Goal: Information Seeking & Learning: Learn about a topic

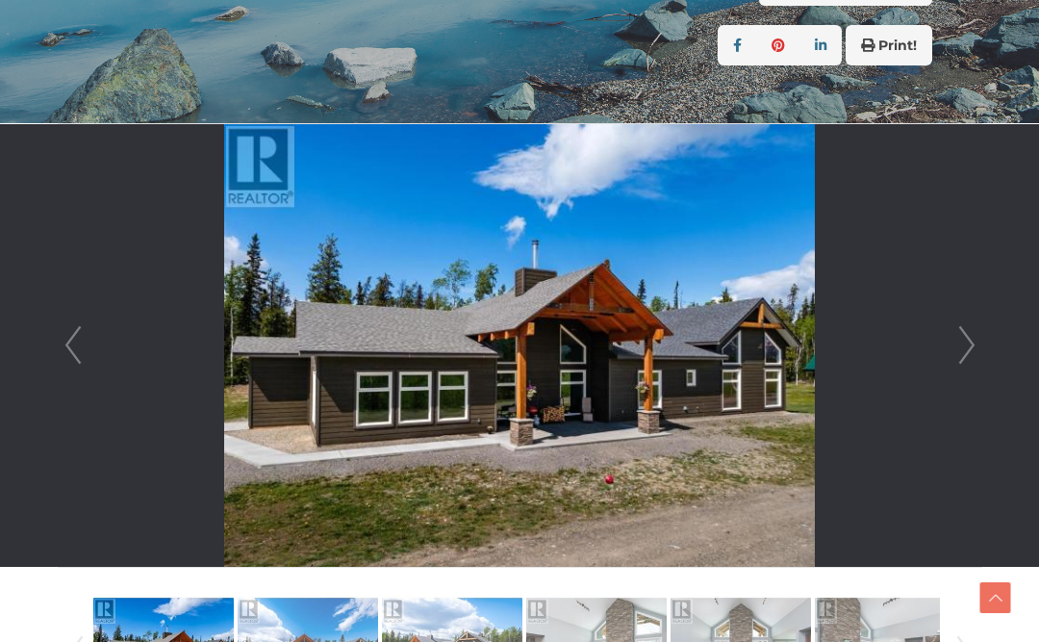
scroll to position [431, 0]
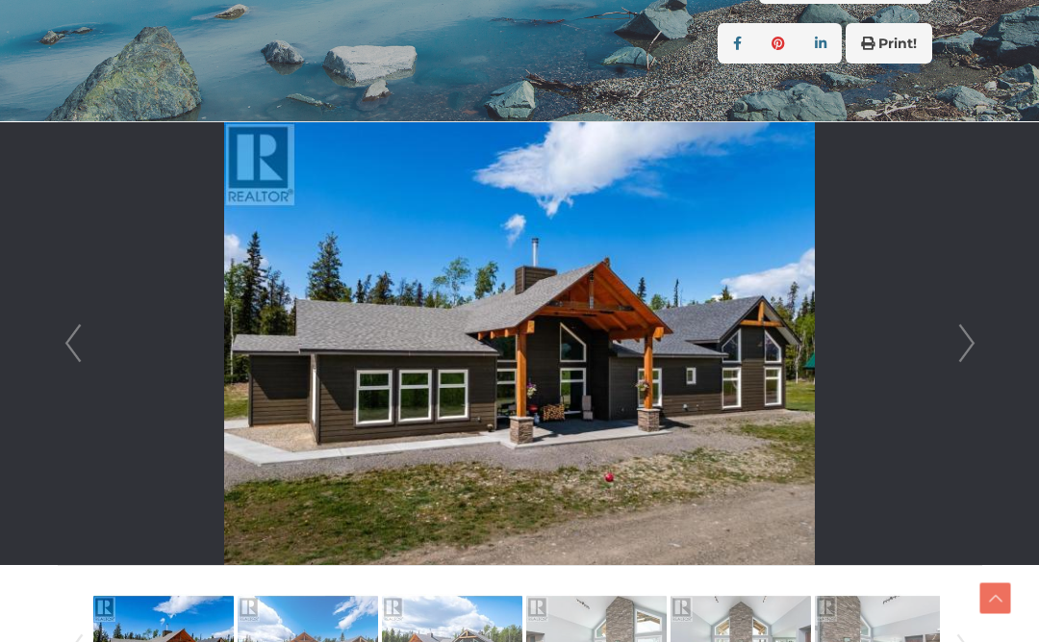
click at [967, 334] on link "Next" at bounding box center [966, 343] width 29 height 442
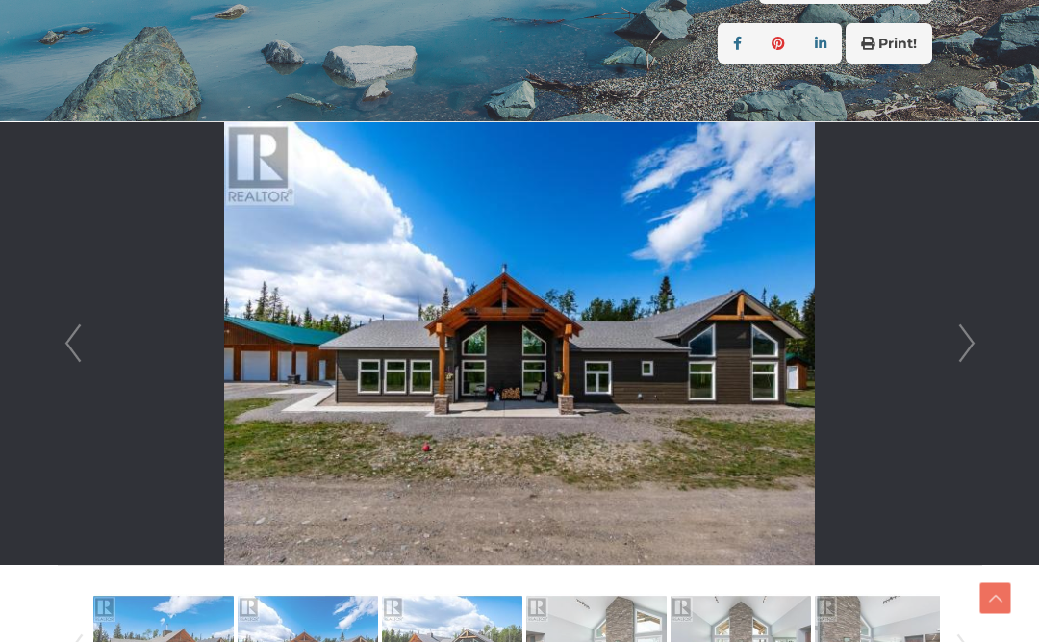
click at [980, 350] on link "Next" at bounding box center [966, 343] width 29 height 442
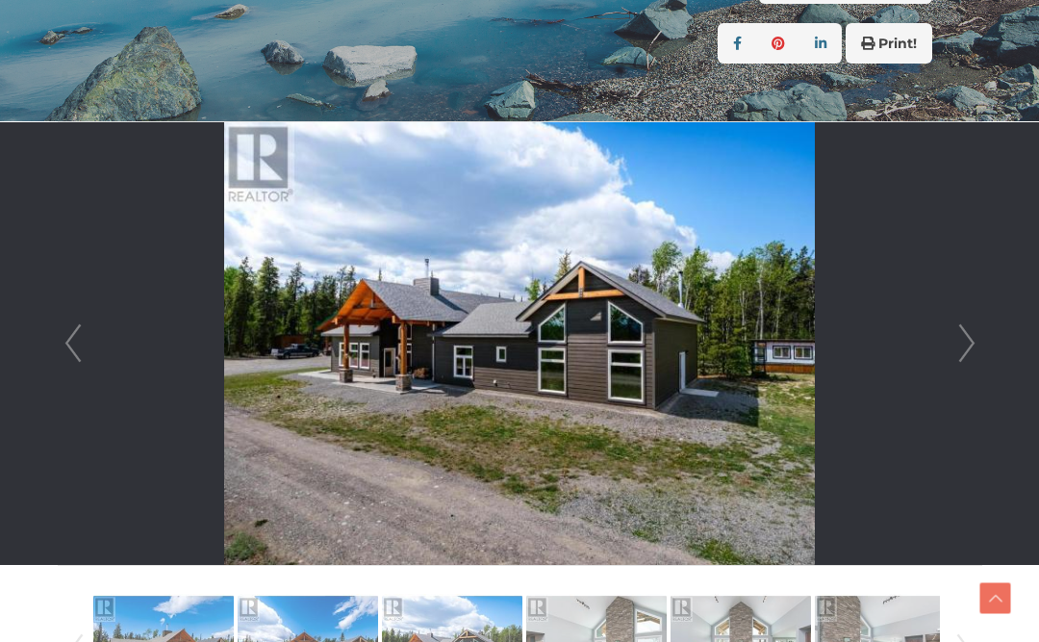
click at [953, 343] on link "Next" at bounding box center [966, 343] width 29 height 442
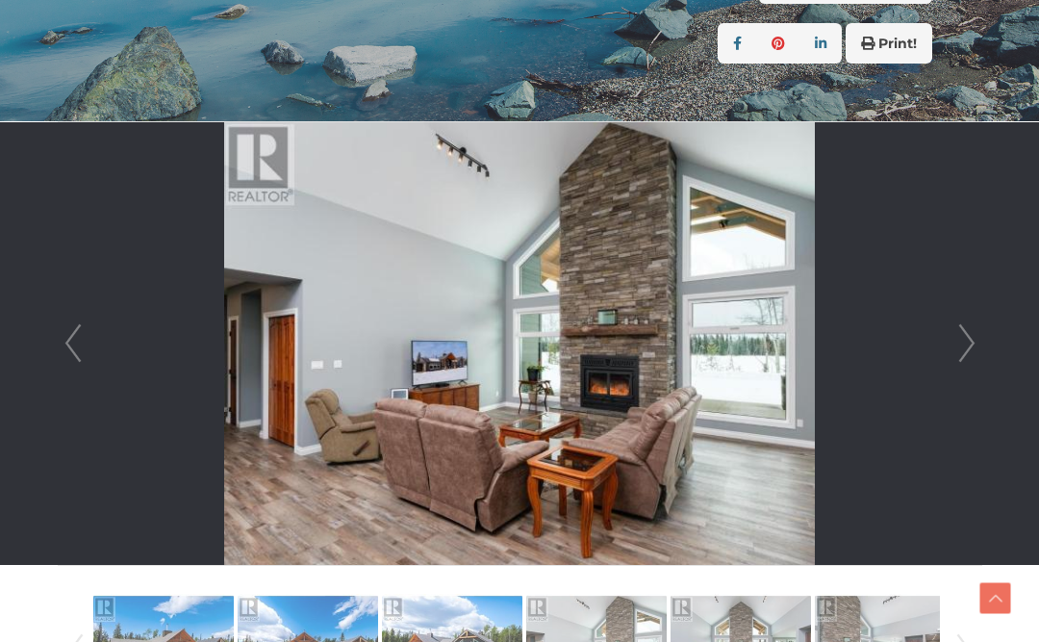
click at [967, 340] on link "Next" at bounding box center [966, 343] width 29 height 442
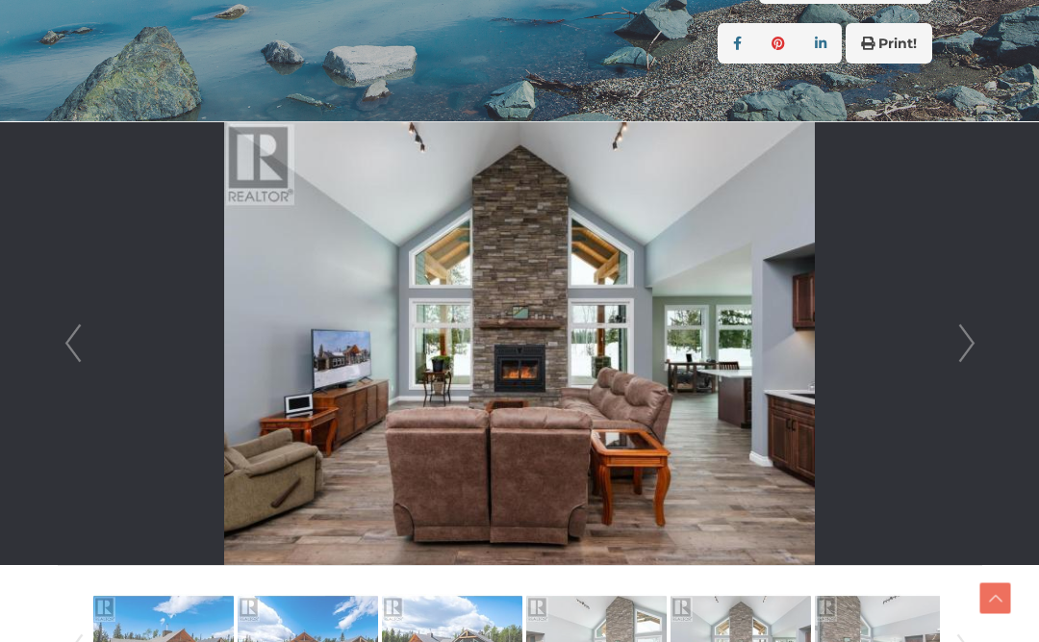
click at [967, 339] on link "Next" at bounding box center [966, 343] width 29 height 442
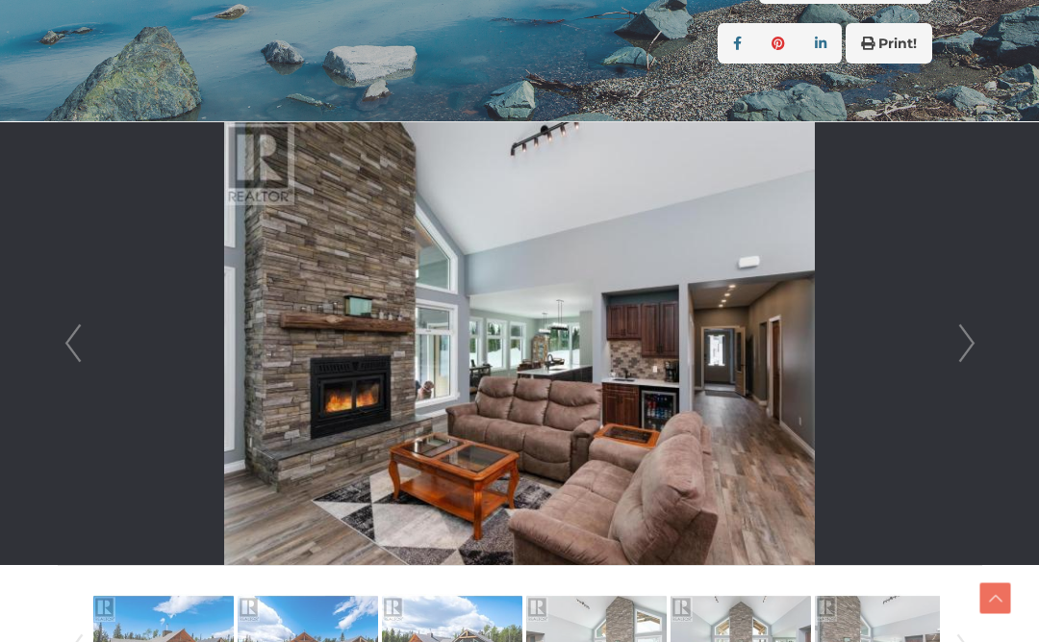
click at [964, 337] on link "Next" at bounding box center [966, 343] width 29 height 442
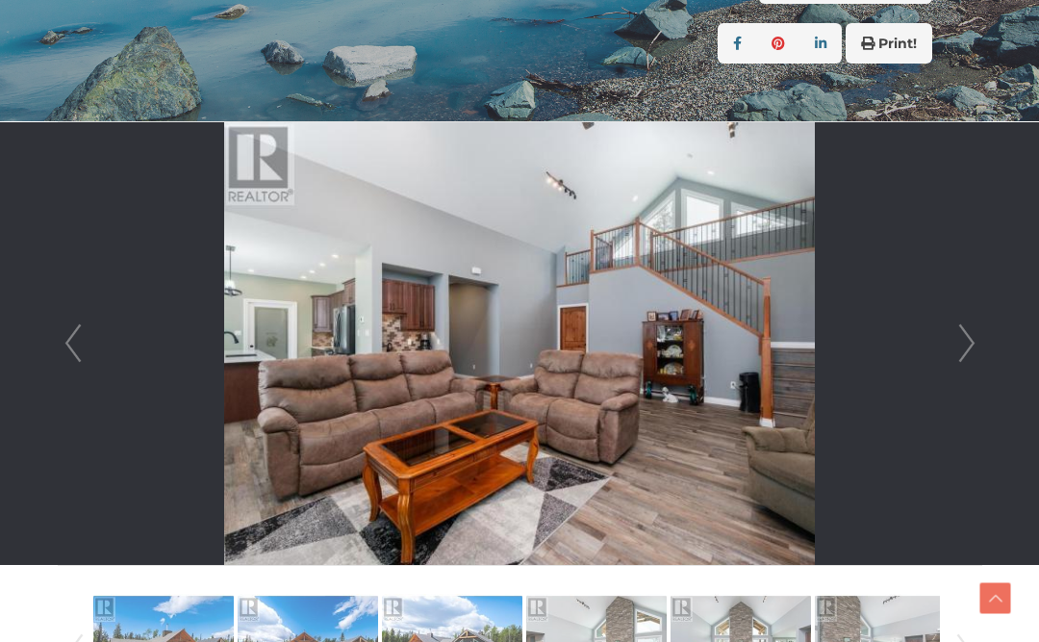
click at [968, 337] on link "Next" at bounding box center [966, 343] width 29 height 442
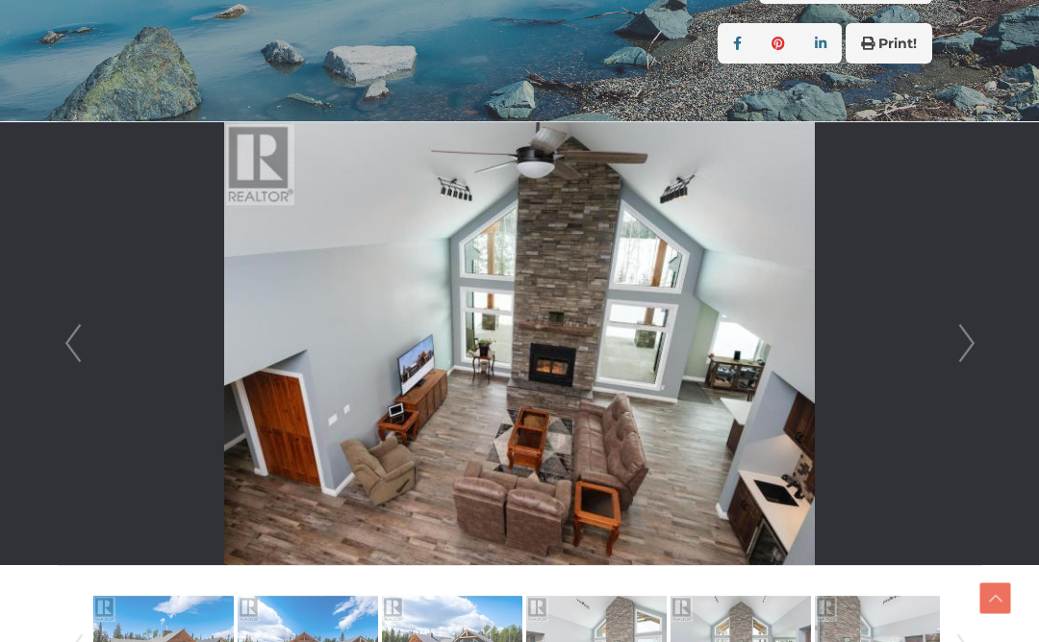
click at [970, 333] on link "Next" at bounding box center [966, 343] width 29 height 442
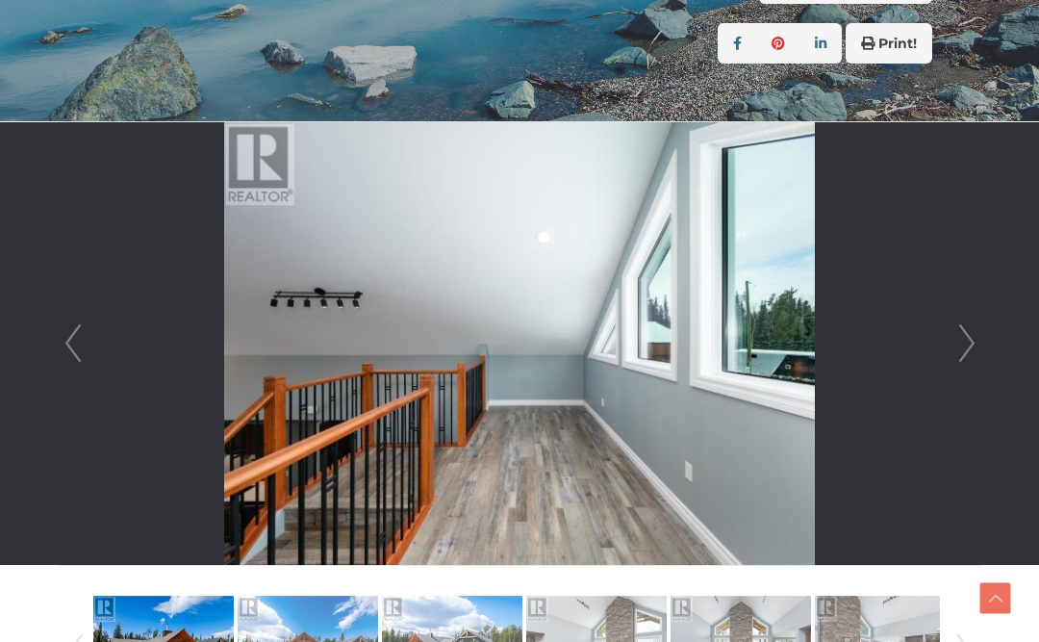
click at [958, 333] on link "Next" at bounding box center [966, 343] width 29 height 442
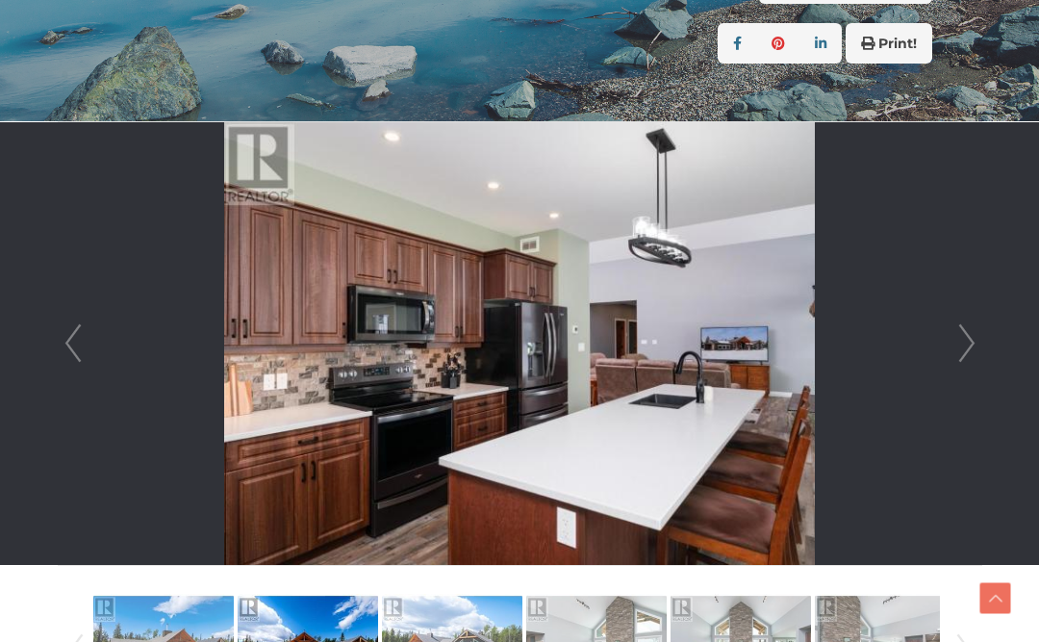
click at [959, 353] on link "Next" at bounding box center [966, 343] width 29 height 442
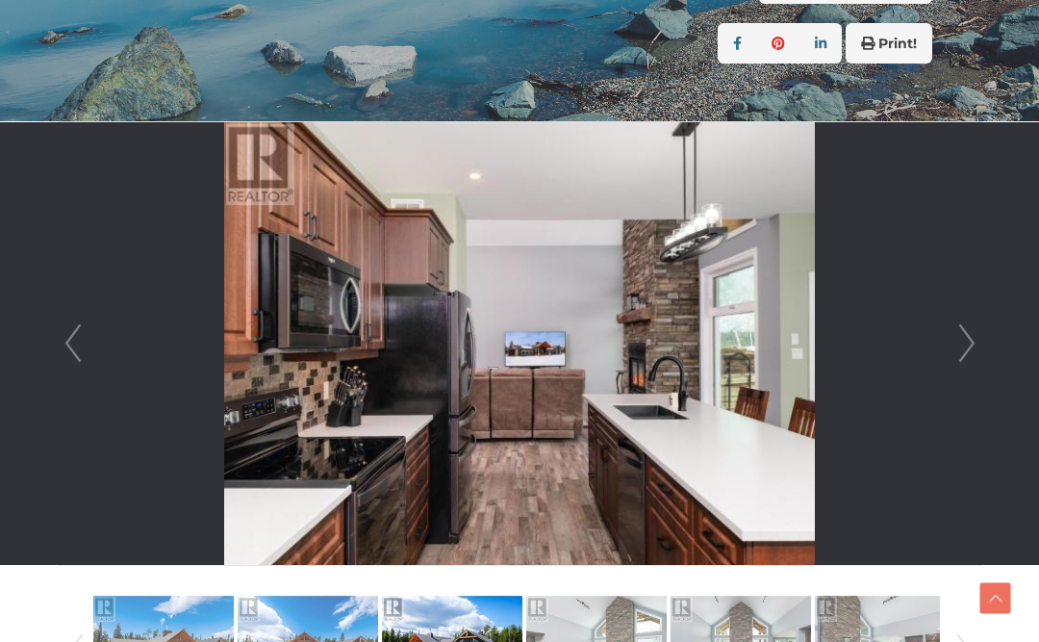
click at [979, 339] on link "Next" at bounding box center [966, 343] width 29 height 442
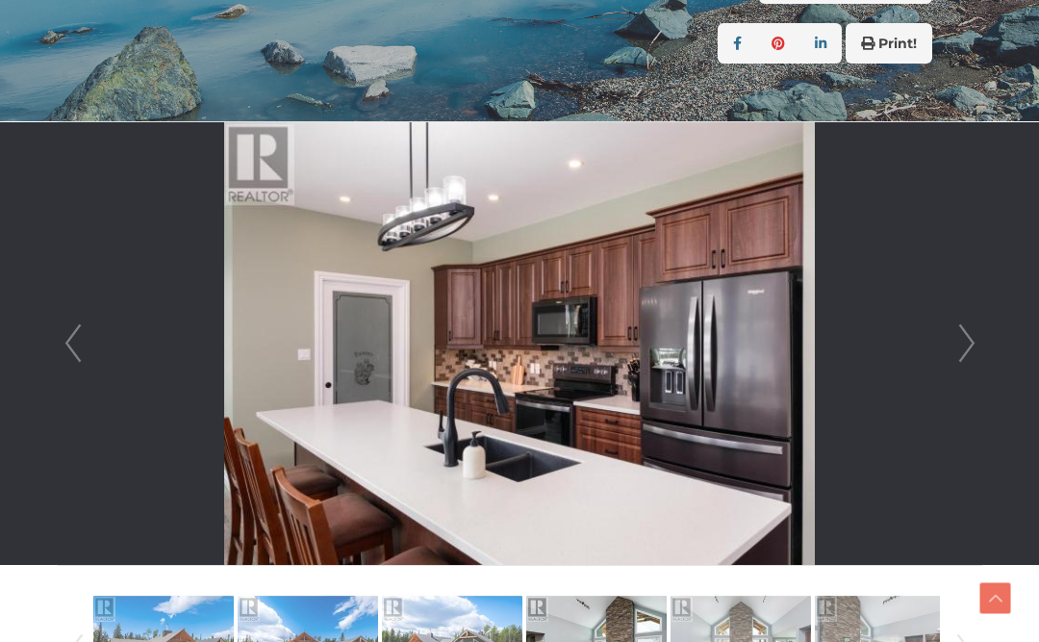
click at [975, 350] on link "Next" at bounding box center [966, 343] width 29 height 442
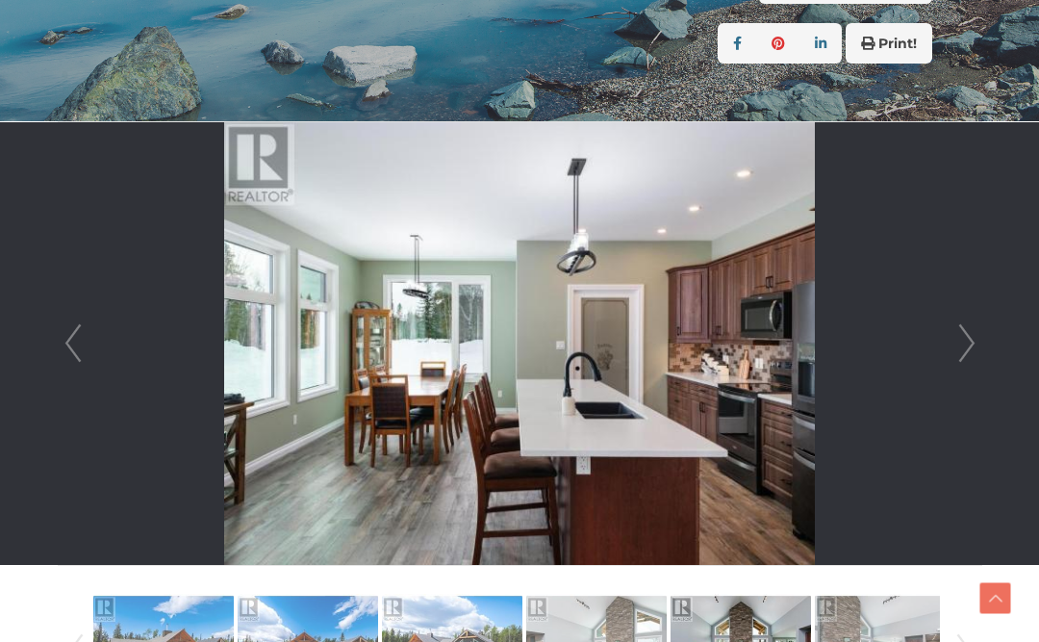
click at [963, 344] on link "Next" at bounding box center [966, 343] width 29 height 442
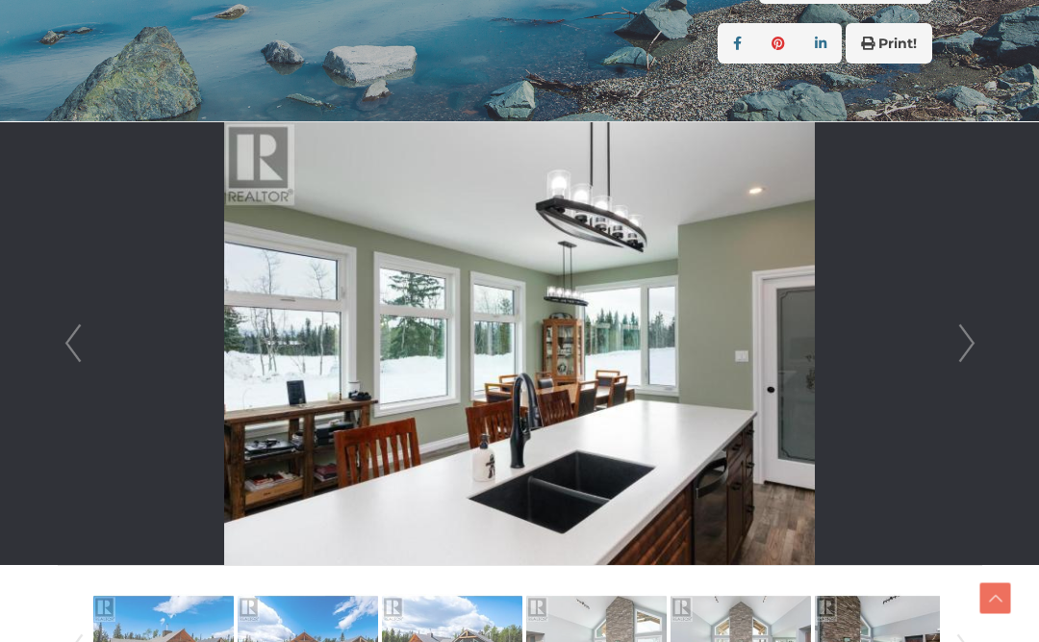
click at [957, 348] on link "Next" at bounding box center [966, 343] width 29 height 442
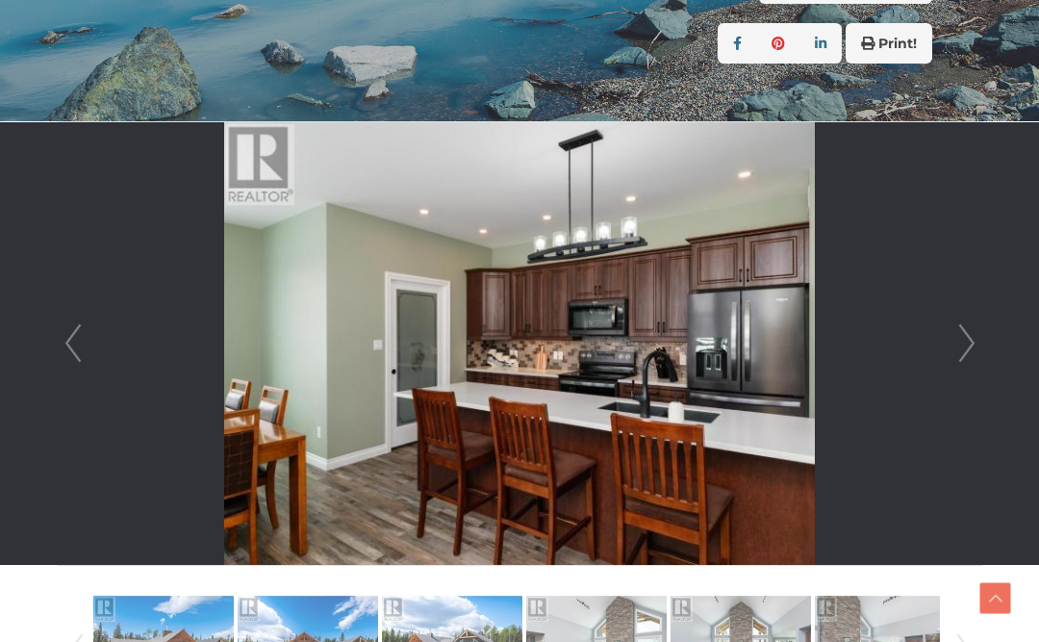
click at [961, 345] on link "Next" at bounding box center [966, 343] width 29 height 442
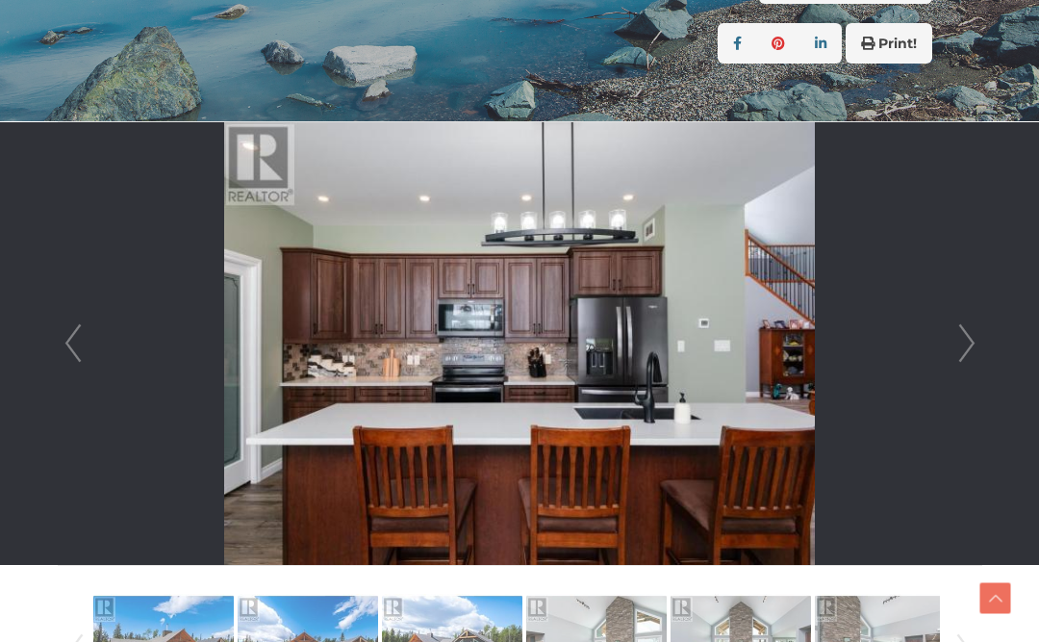
click at [970, 343] on link "Next" at bounding box center [966, 343] width 29 height 442
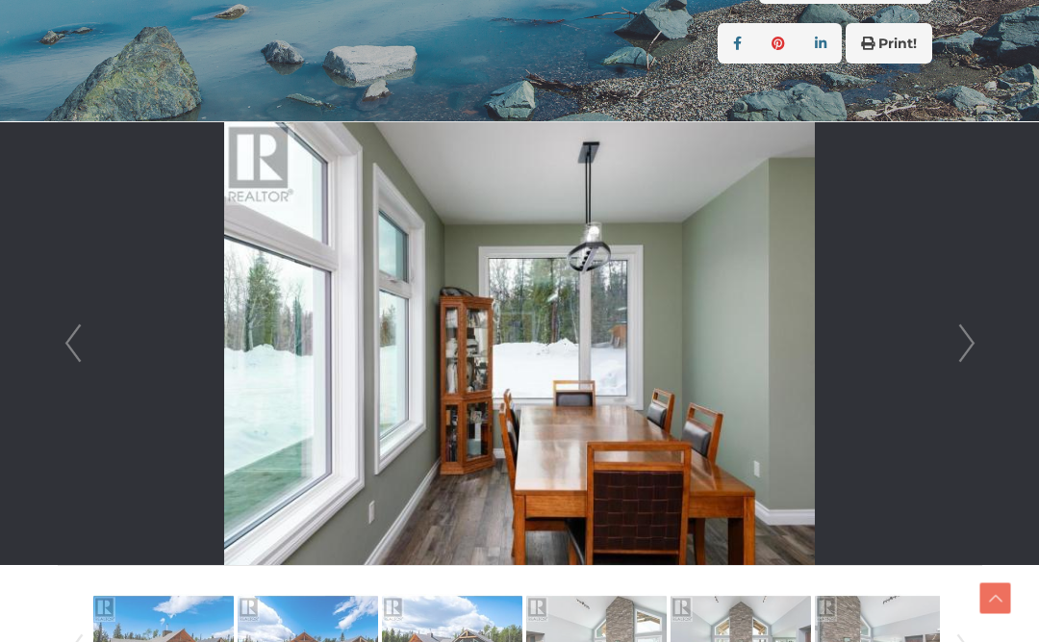
click at [962, 342] on link "Next" at bounding box center [966, 343] width 29 height 442
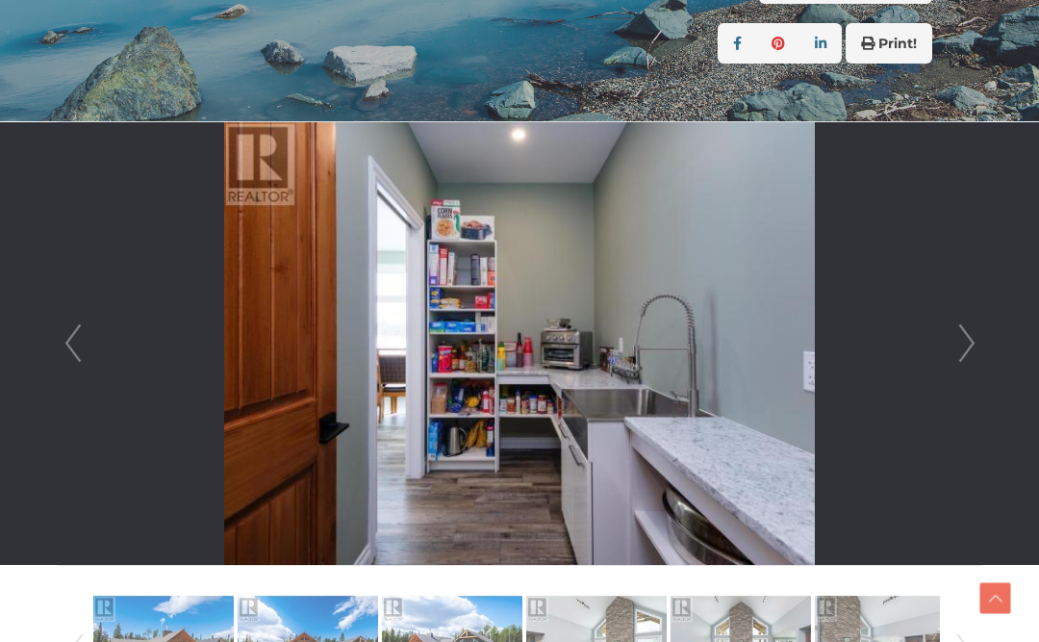
click at [946, 351] on li at bounding box center [520, 343] width 922 height 442
click at [967, 340] on link "Next" at bounding box center [966, 343] width 29 height 442
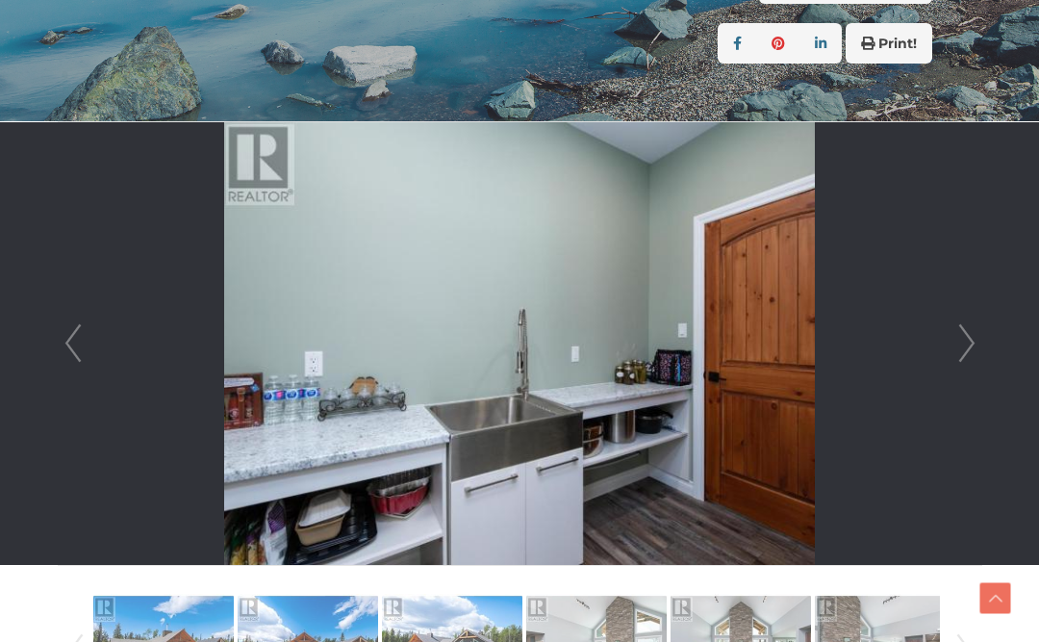
click at [957, 348] on link "Next" at bounding box center [966, 343] width 29 height 442
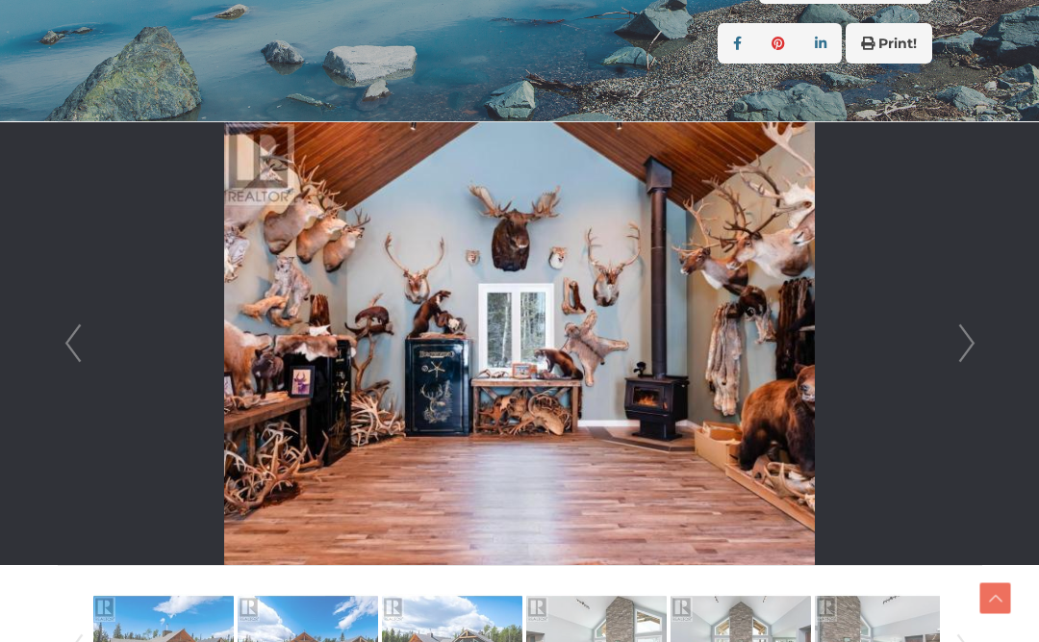
click at [962, 350] on link "Next" at bounding box center [966, 343] width 29 height 442
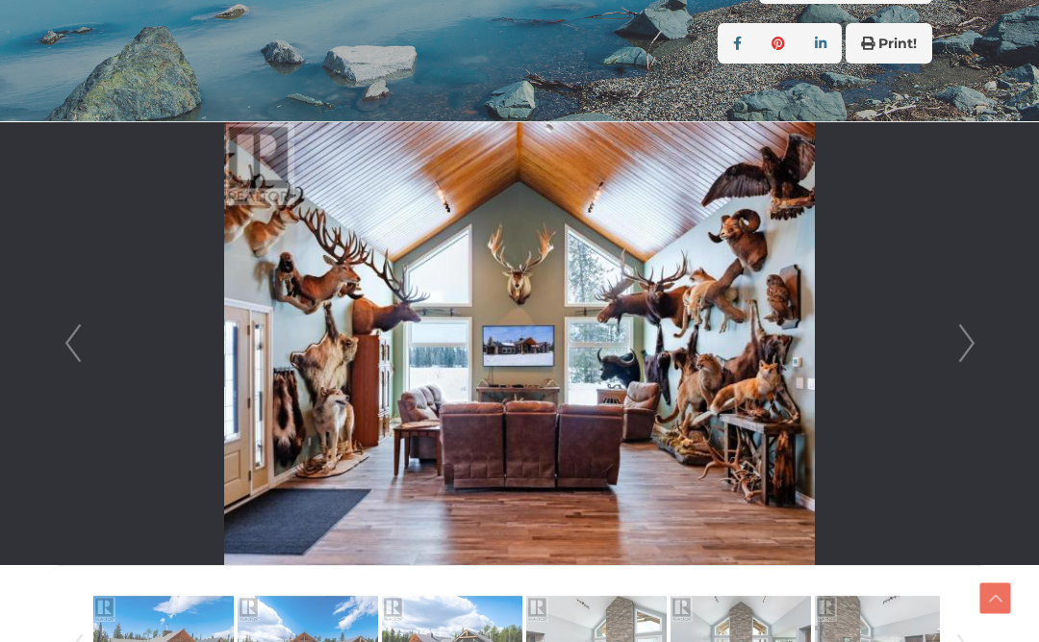
click at [957, 343] on link "Next" at bounding box center [966, 343] width 29 height 442
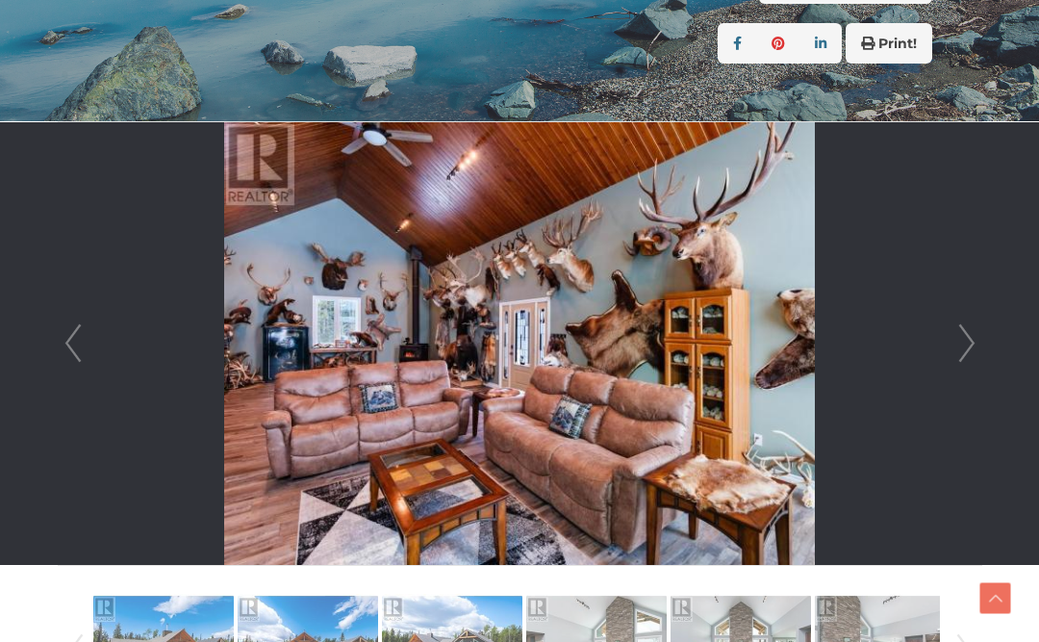
click at [952, 346] on link "Next" at bounding box center [966, 343] width 29 height 442
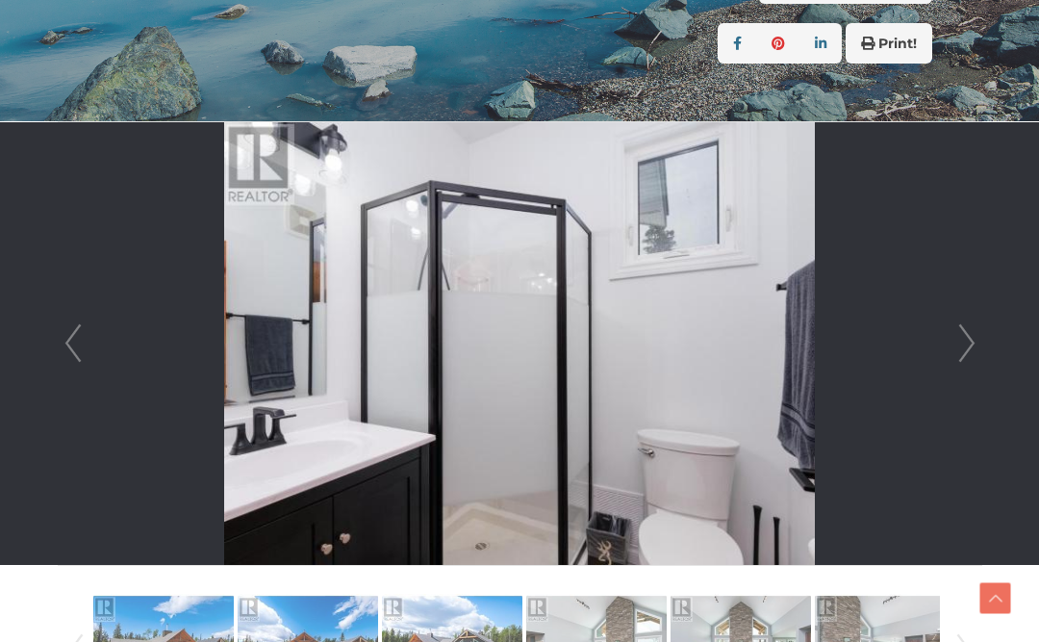
click at [957, 348] on link "Next" at bounding box center [966, 343] width 29 height 442
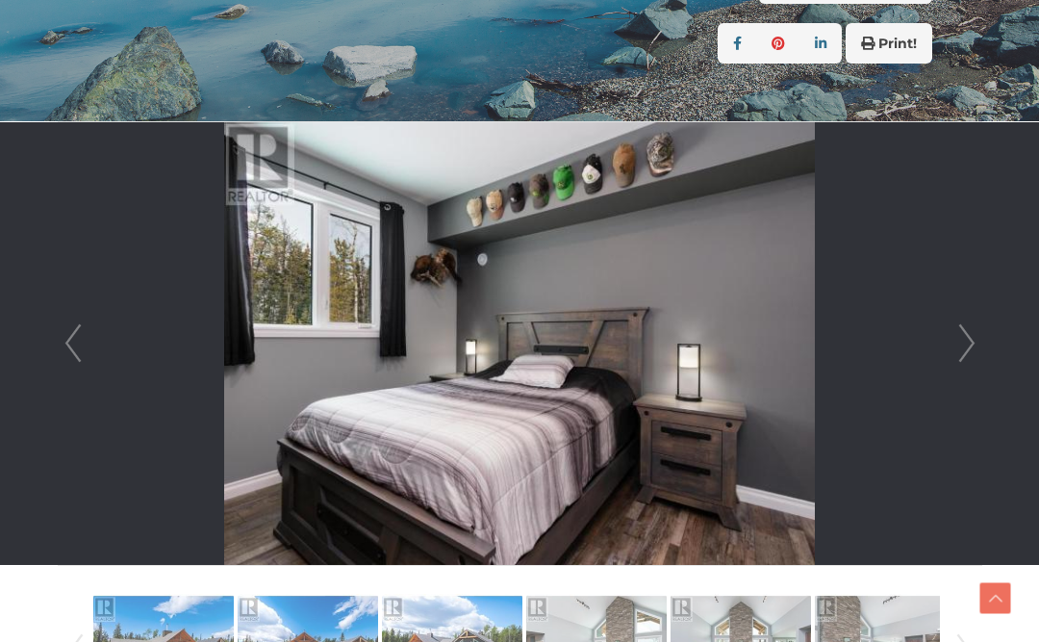
click at [957, 355] on link "Next" at bounding box center [966, 343] width 29 height 442
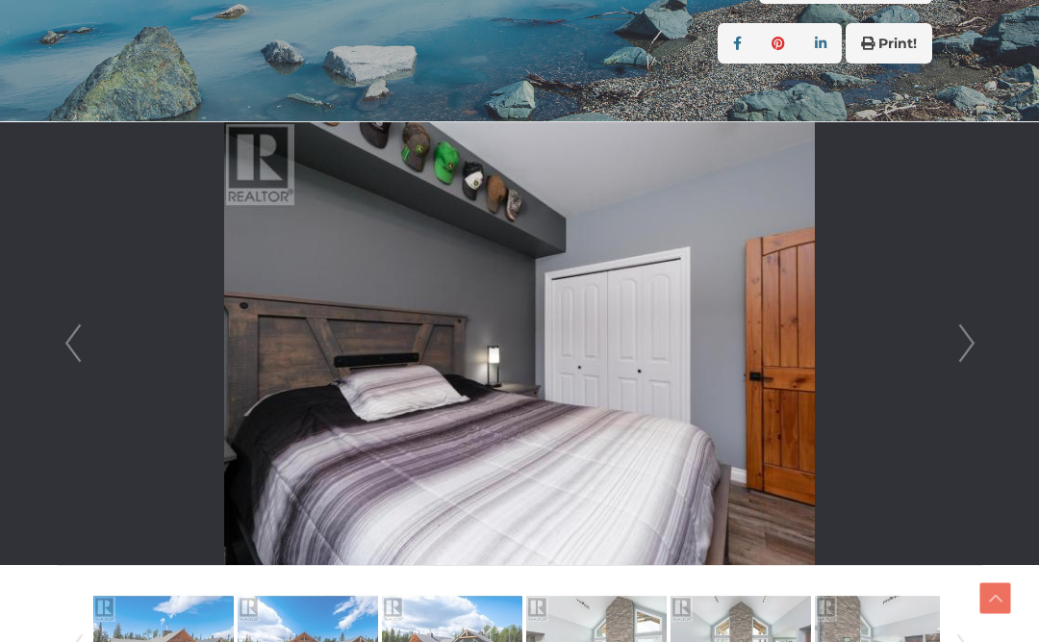
click at [960, 341] on link "Next" at bounding box center [966, 343] width 29 height 442
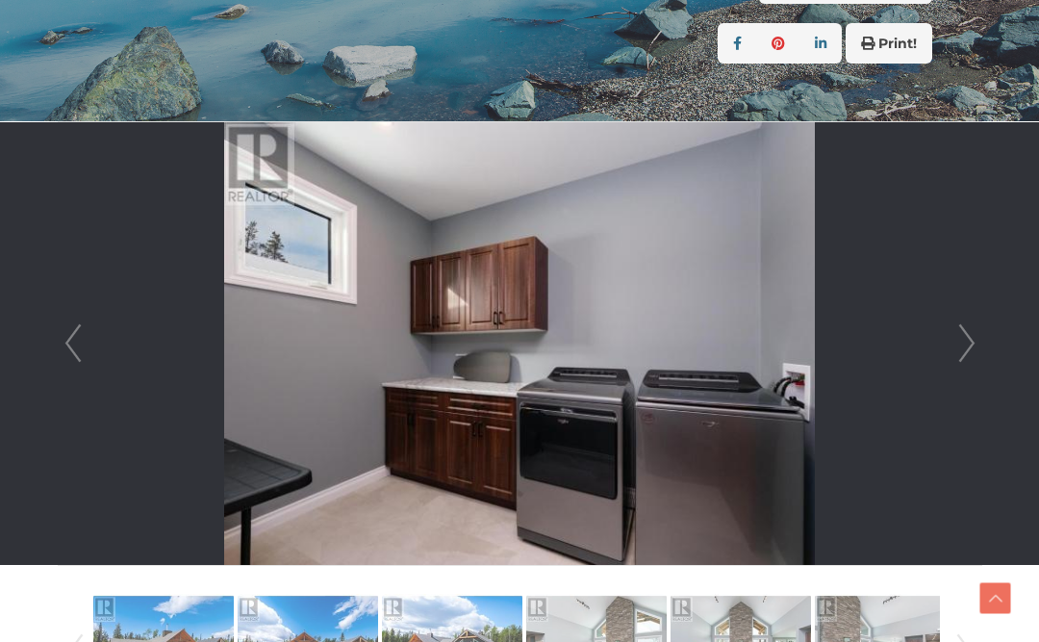
click at [963, 353] on link "Next" at bounding box center [966, 343] width 29 height 442
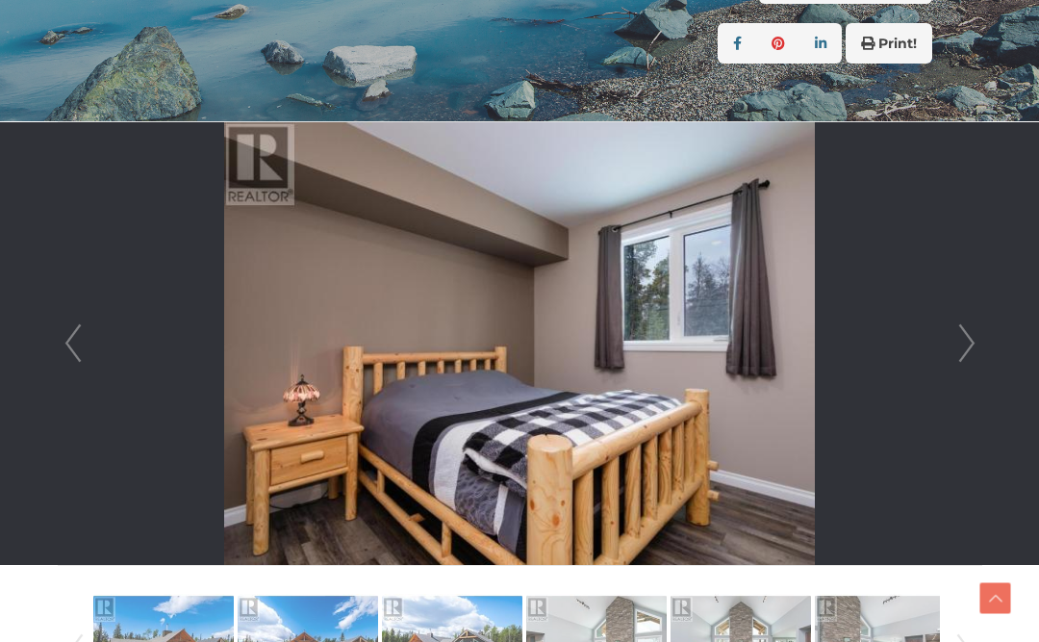
click at [960, 349] on link "Next" at bounding box center [966, 343] width 29 height 442
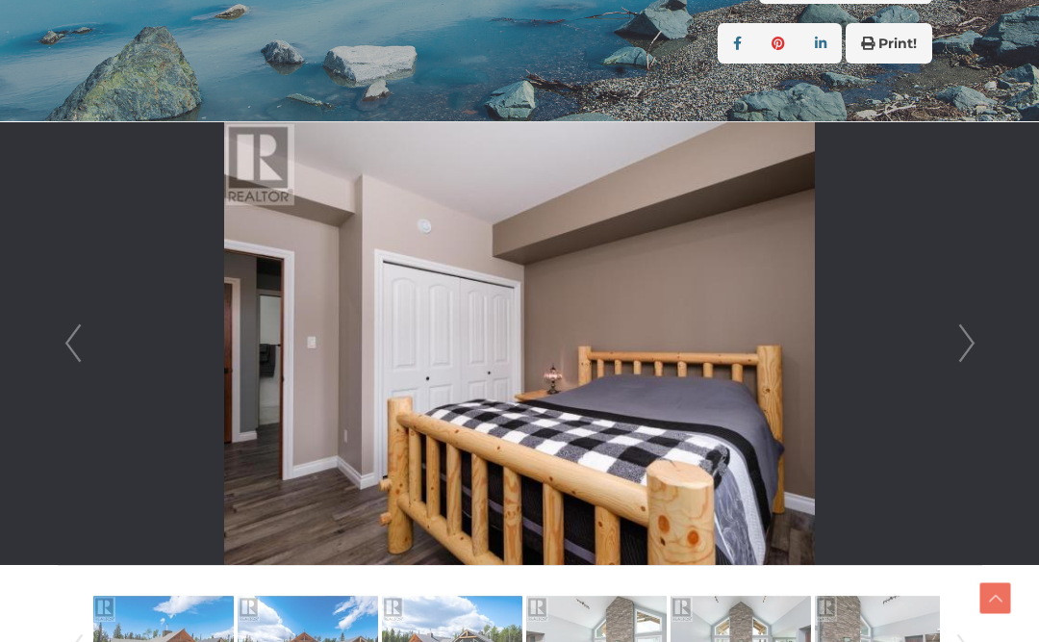
click at [960, 354] on link "Next" at bounding box center [966, 343] width 29 height 442
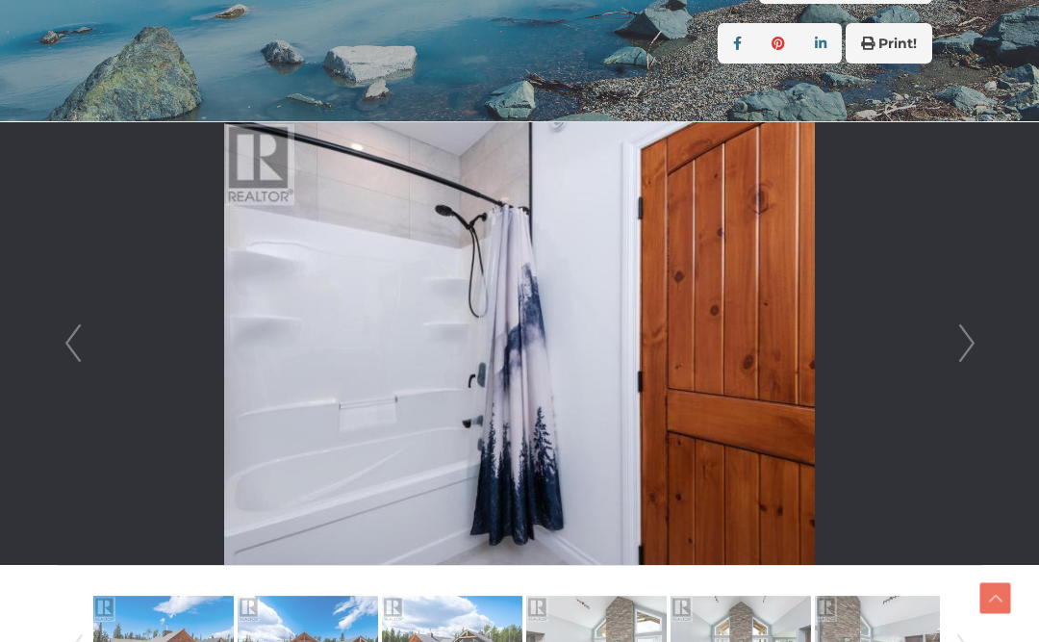
click at [953, 354] on link "Next" at bounding box center [966, 343] width 29 height 442
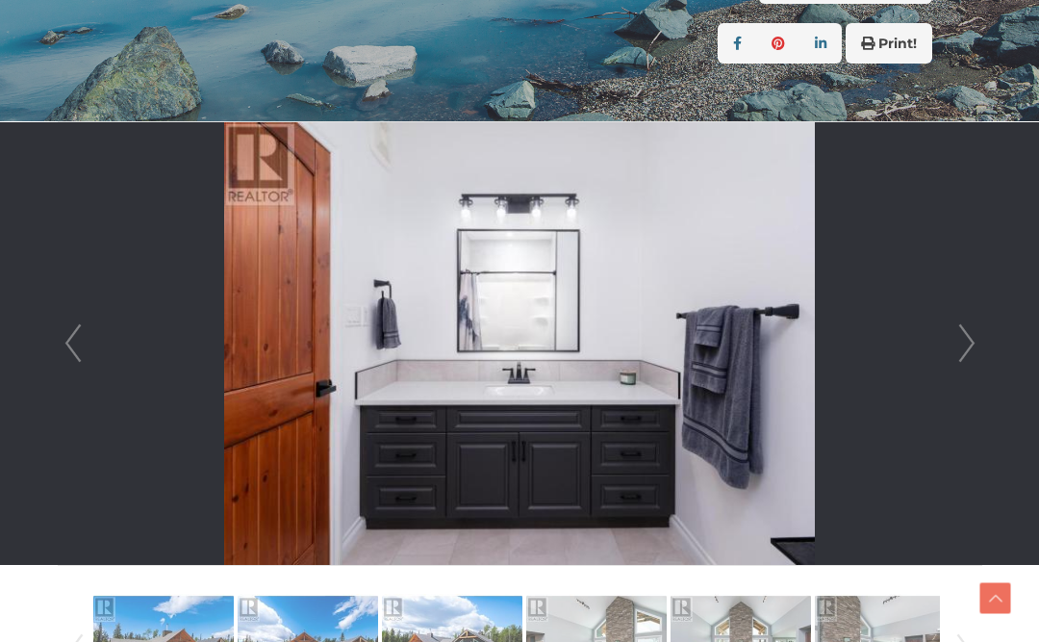
click at [962, 353] on link "Next" at bounding box center [966, 343] width 29 height 442
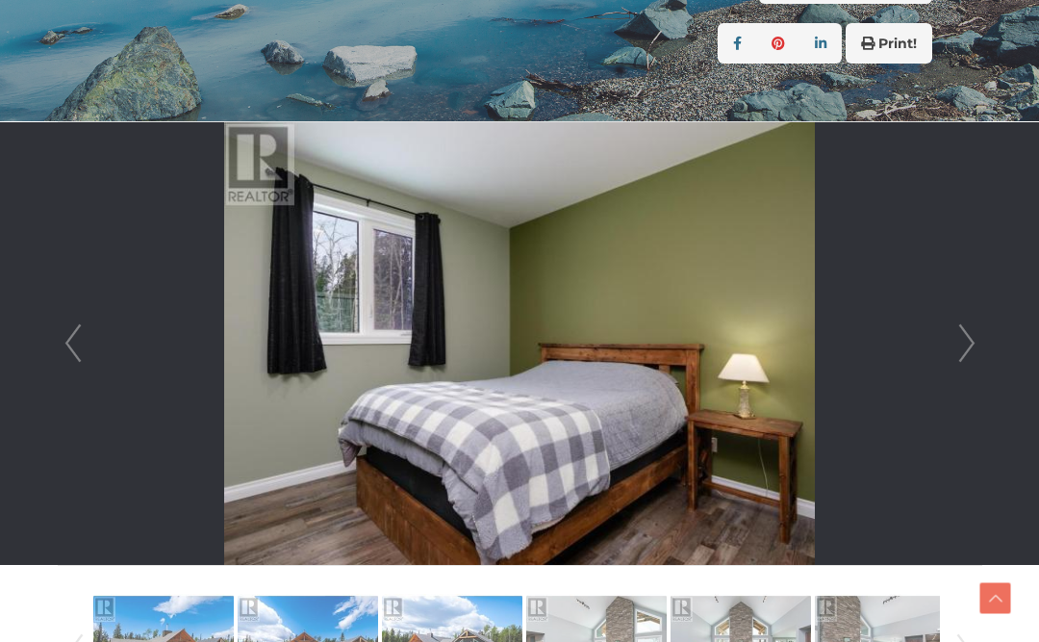
click at [959, 349] on link "Next" at bounding box center [966, 343] width 29 height 442
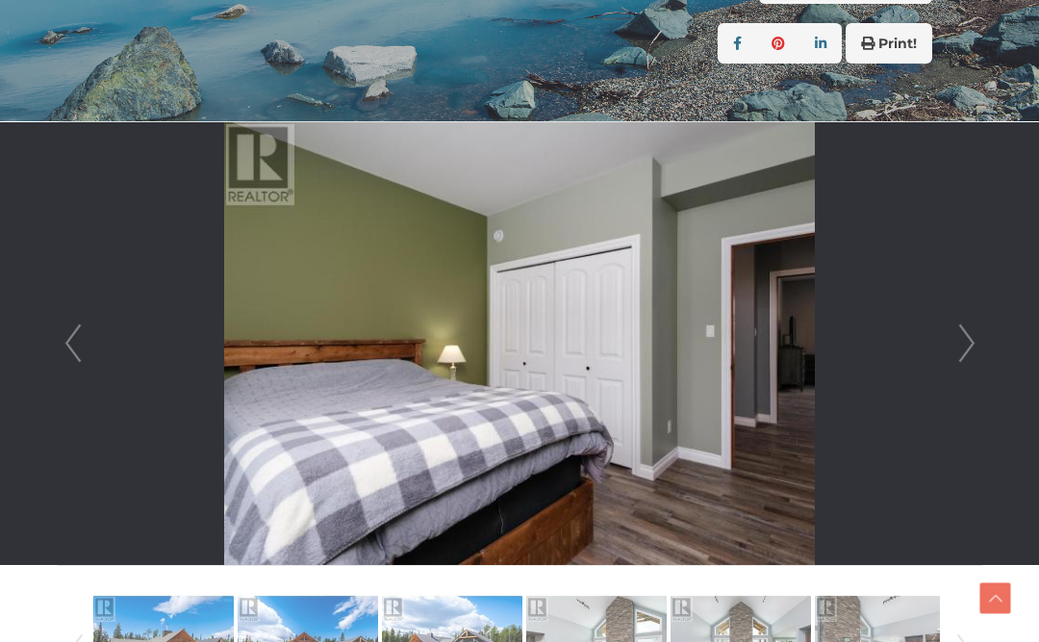
click at [962, 353] on link "Next" at bounding box center [966, 343] width 29 height 442
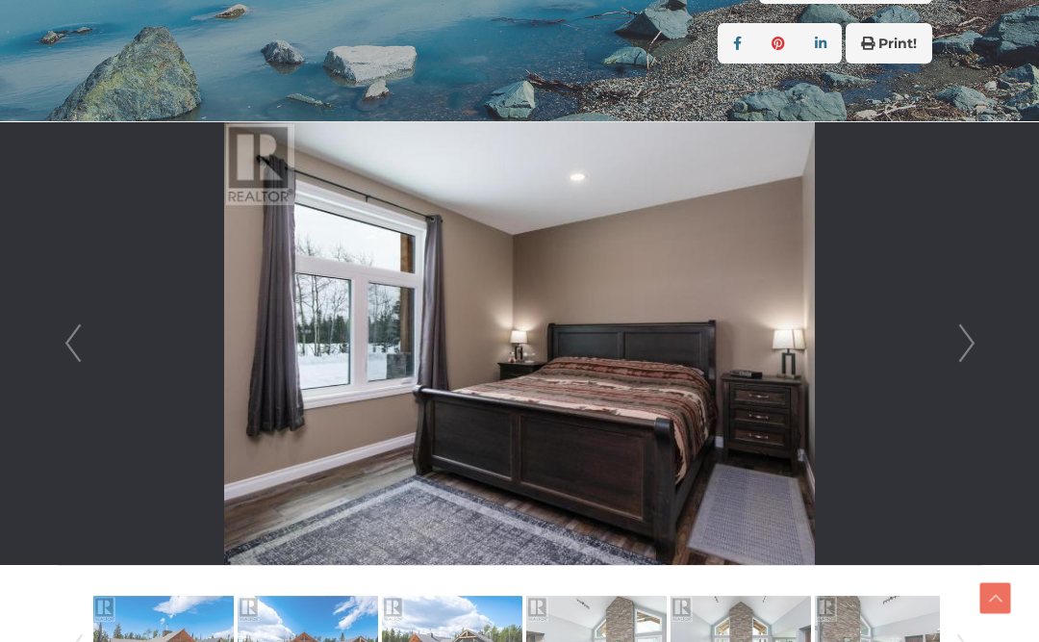
click at [958, 350] on link "Next" at bounding box center [966, 343] width 29 height 442
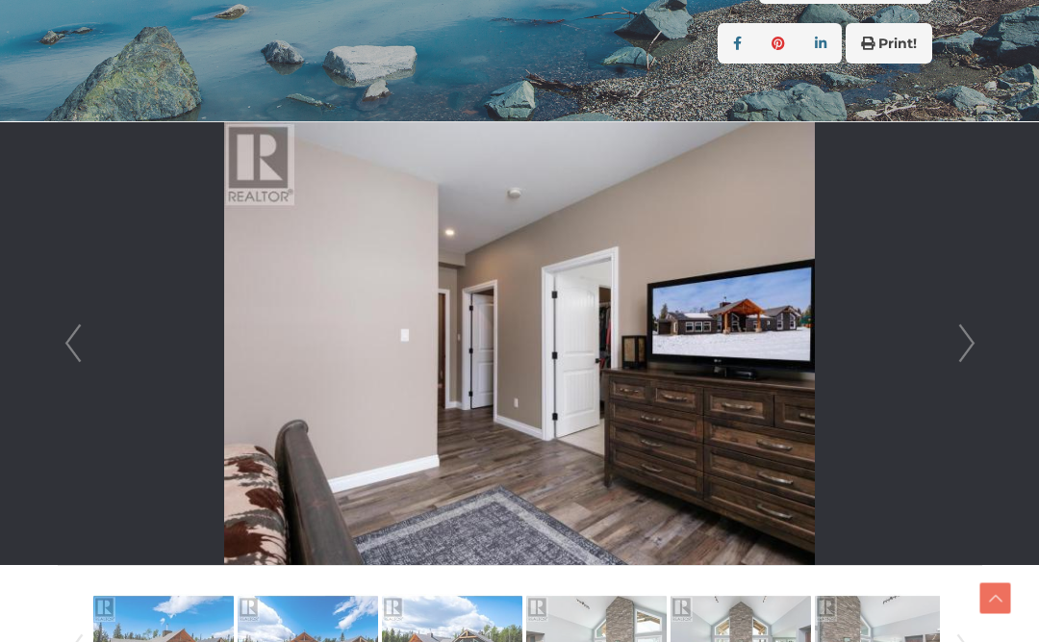
click at [958, 350] on link "Next" at bounding box center [966, 343] width 29 height 442
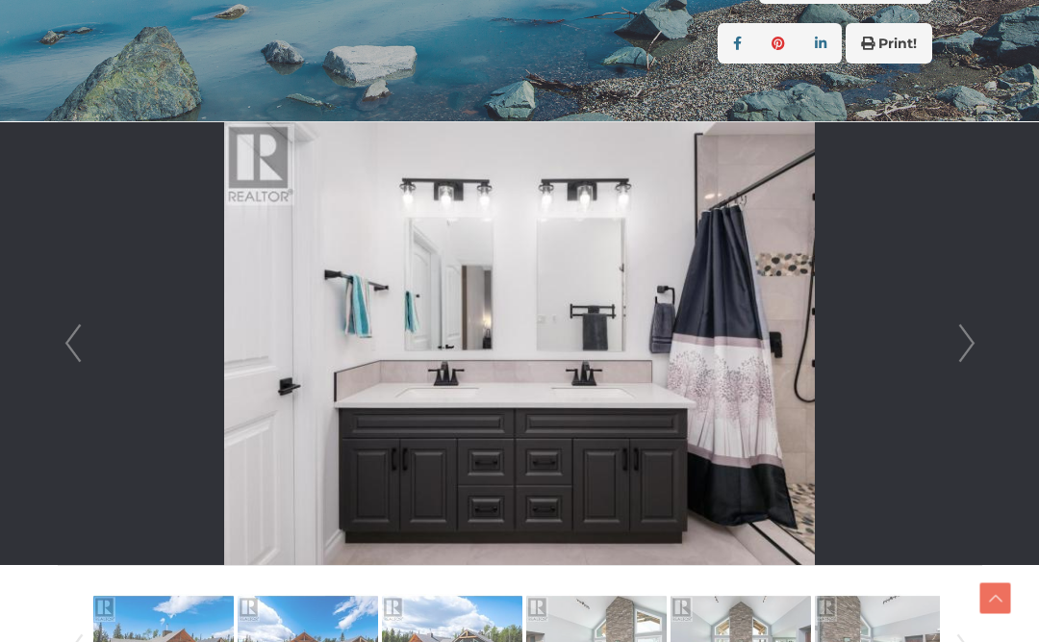
click at [959, 350] on link "Next" at bounding box center [966, 343] width 29 height 442
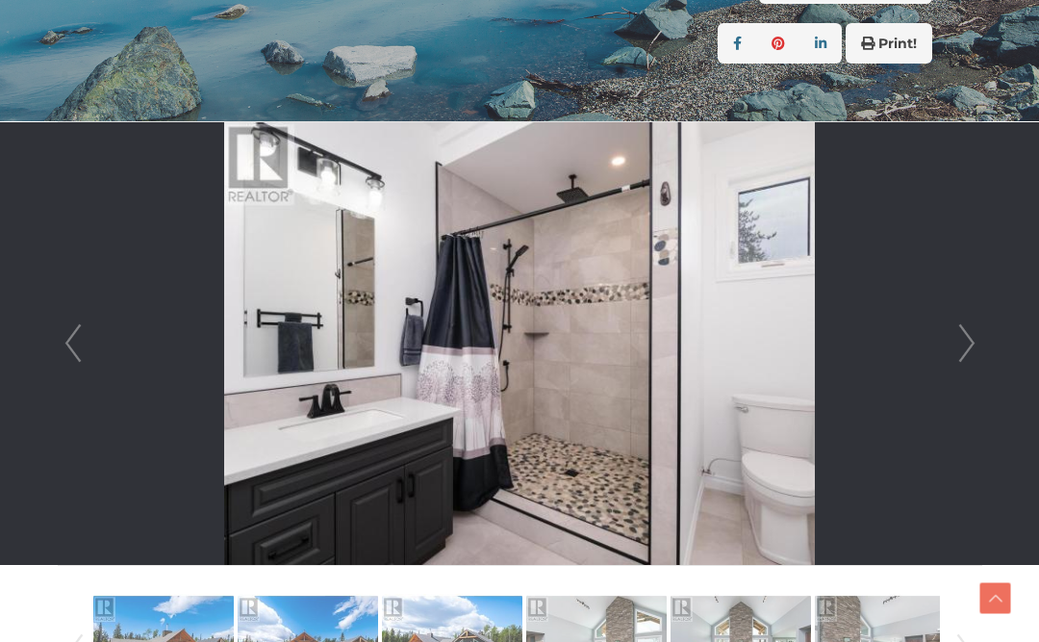
click at [957, 349] on link "Next" at bounding box center [966, 343] width 29 height 442
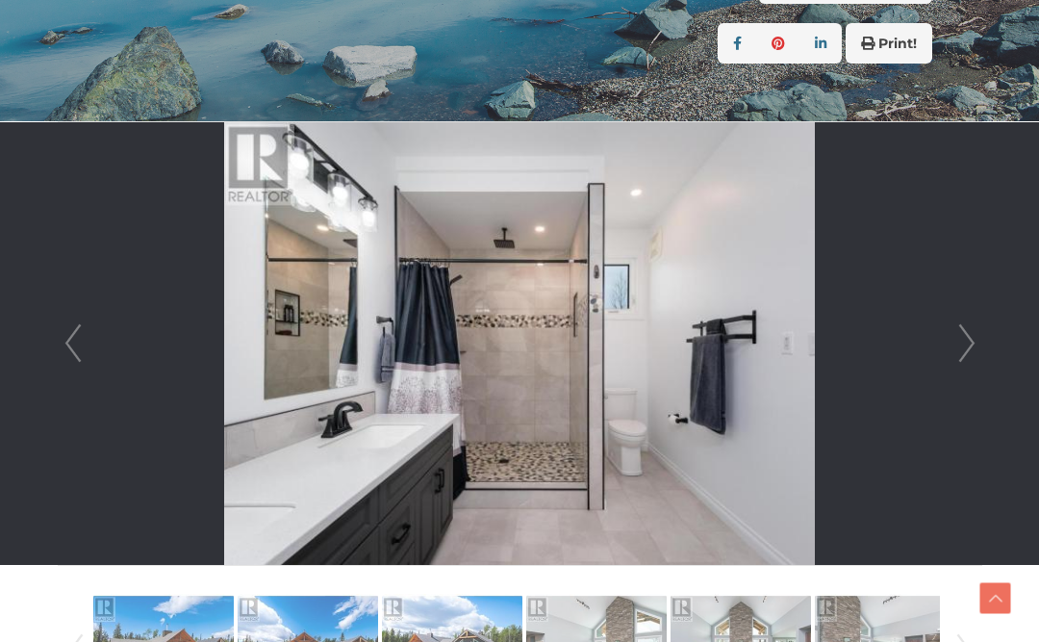
click at [959, 349] on link "Next" at bounding box center [966, 343] width 29 height 442
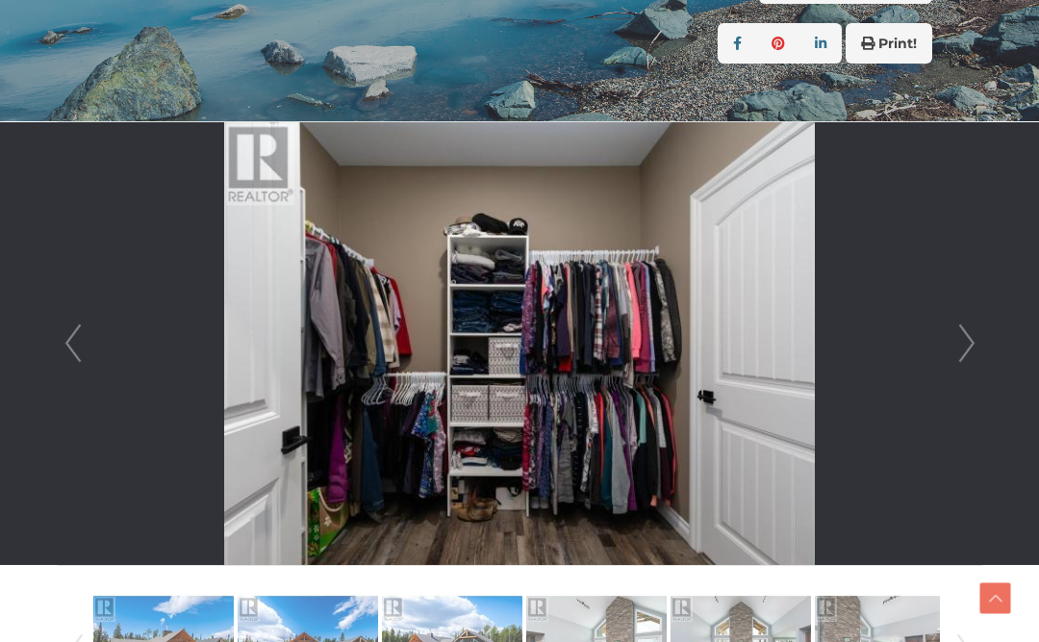
click at [969, 339] on link "Next" at bounding box center [966, 343] width 29 height 442
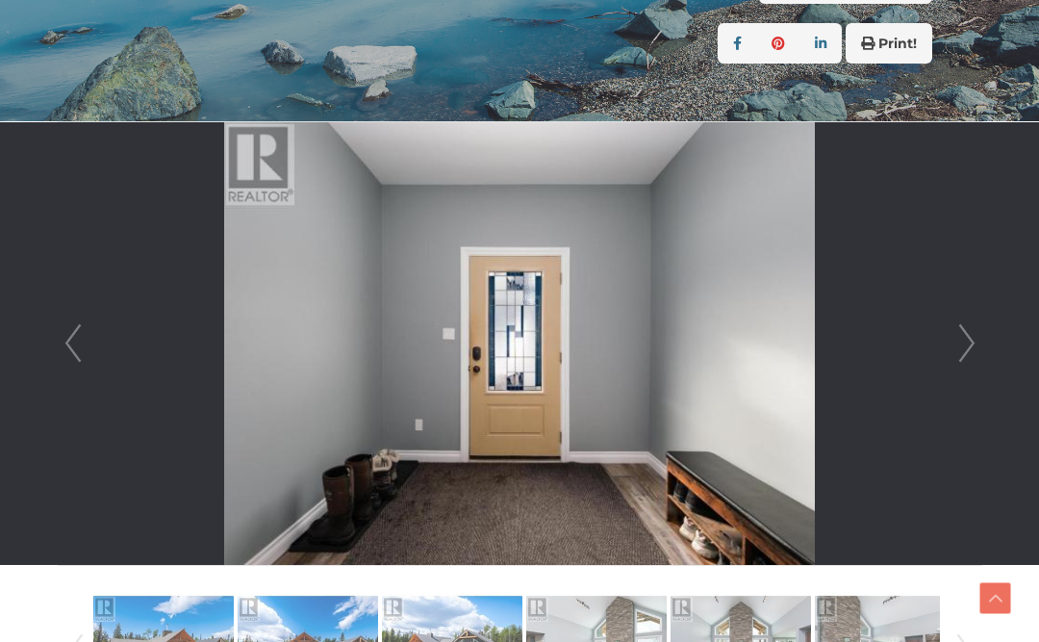
click at [964, 348] on link "Next" at bounding box center [966, 343] width 29 height 442
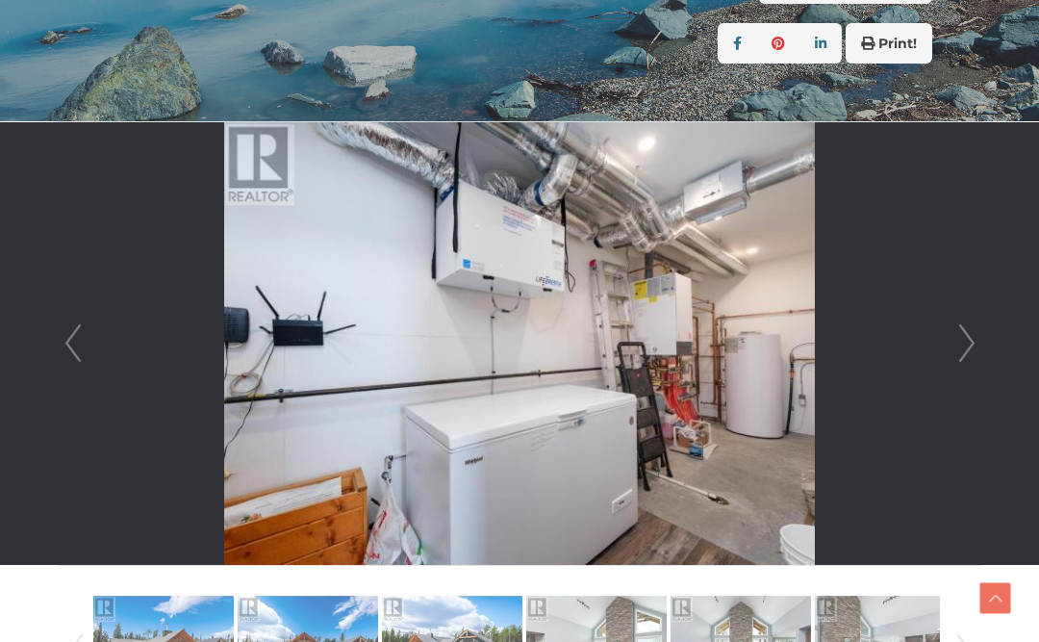
click at [960, 340] on link "Next" at bounding box center [966, 343] width 29 height 442
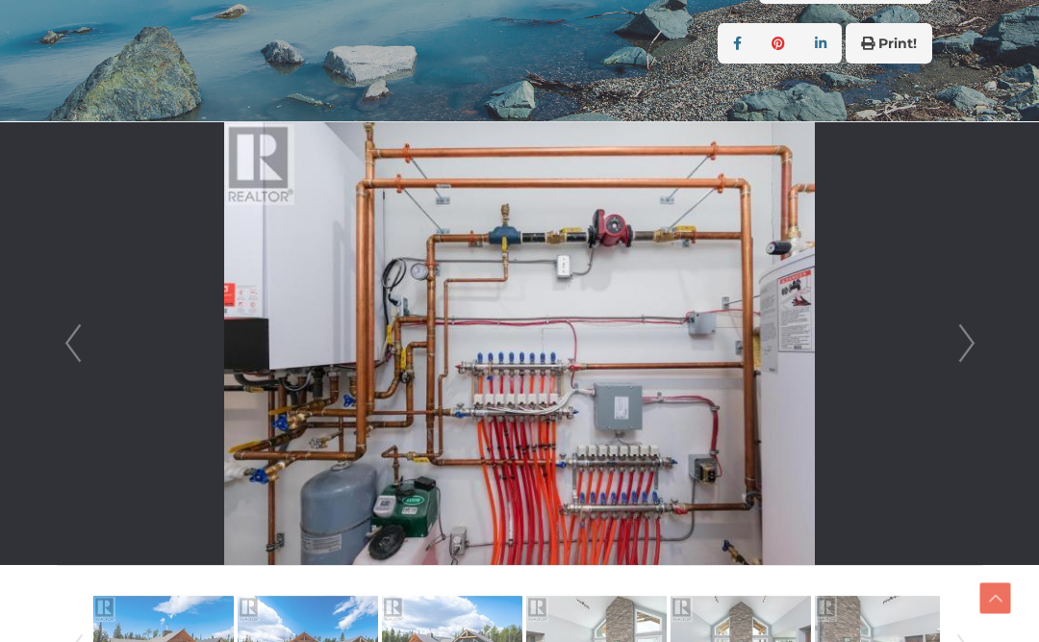
click at [964, 336] on link "Next" at bounding box center [966, 343] width 29 height 442
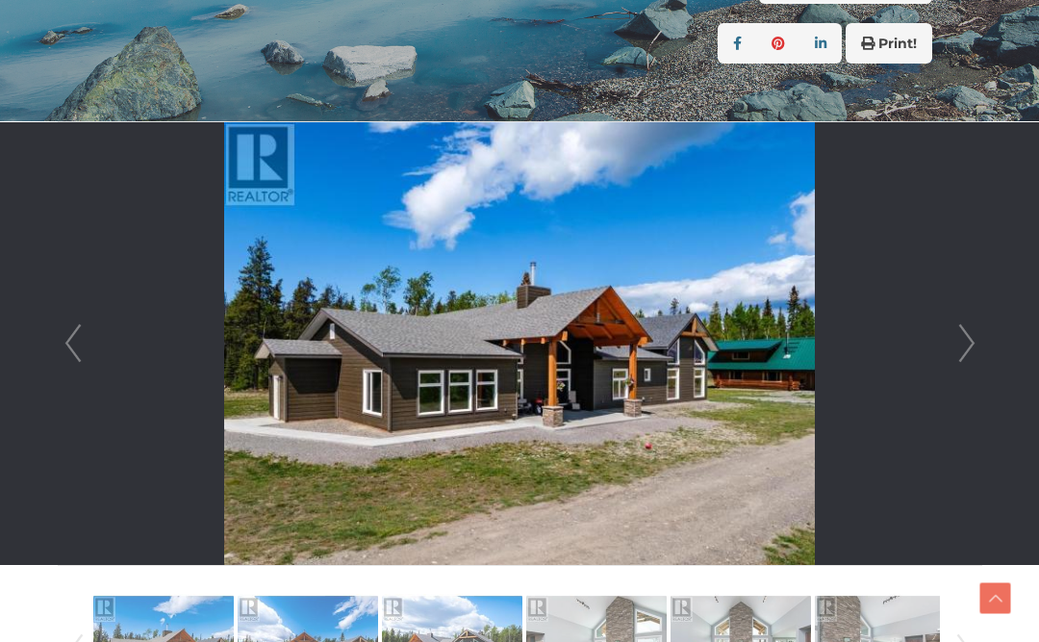
click at [962, 346] on link "Next" at bounding box center [966, 343] width 29 height 442
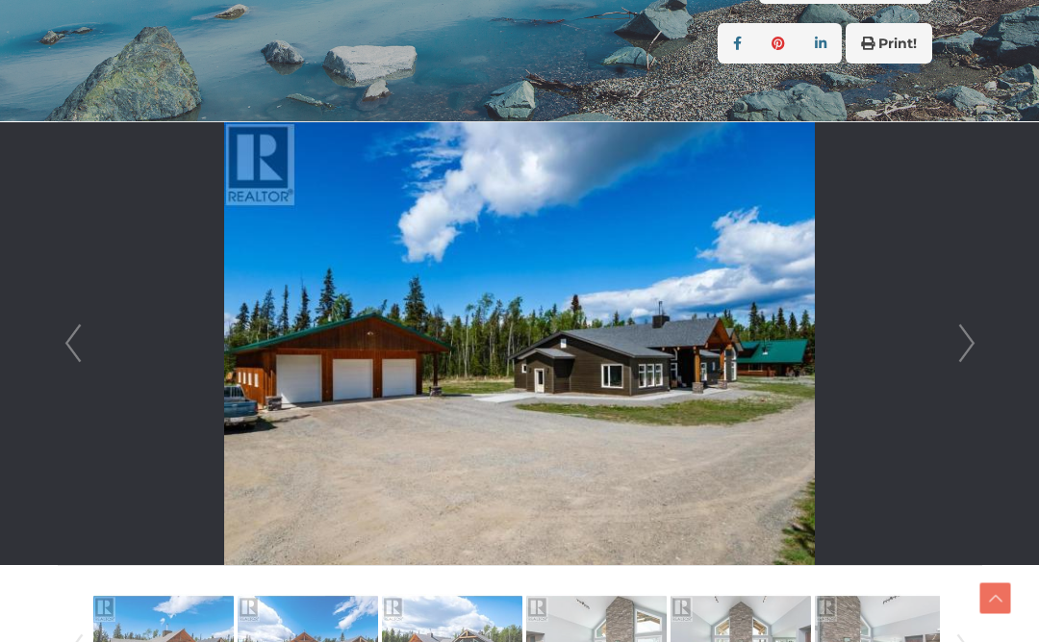
click at [964, 350] on link "Next" at bounding box center [966, 343] width 29 height 442
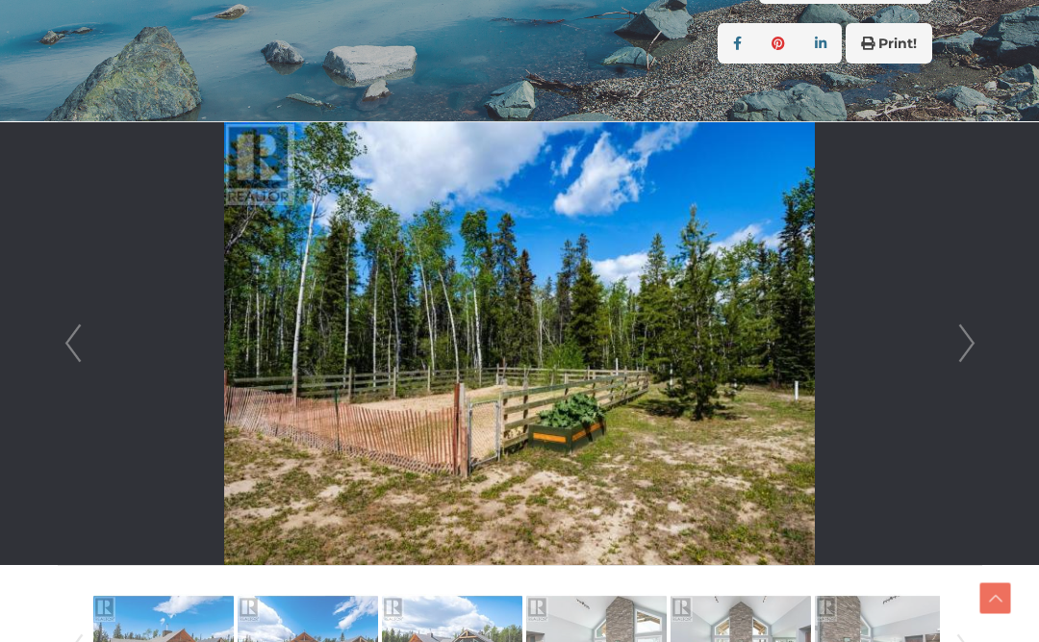
click at [960, 349] on link "Next" at bounding box center [966, 343] width 29 height 442
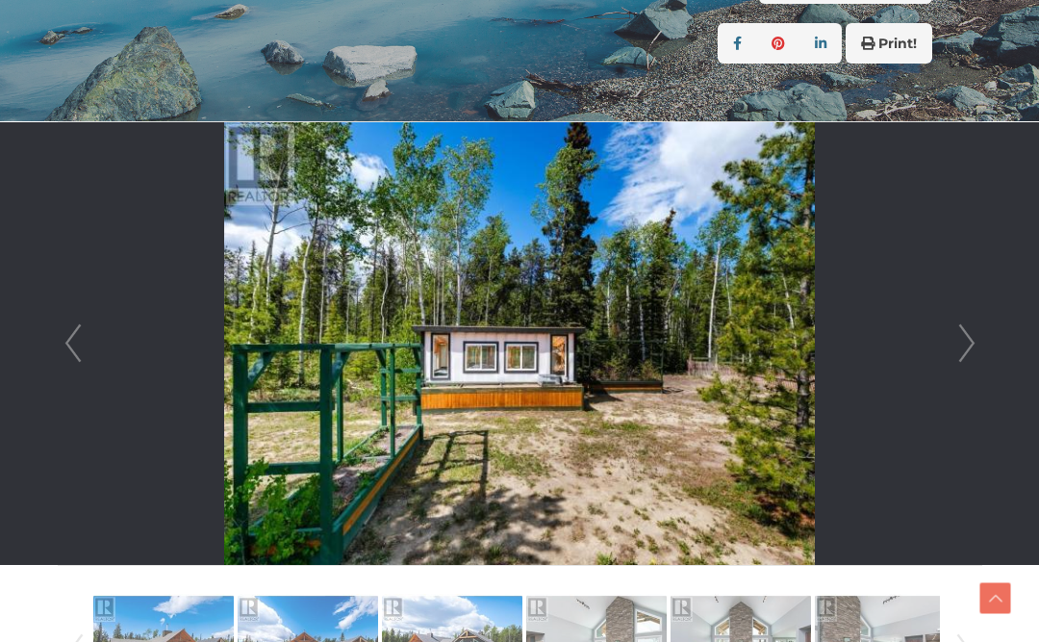
click at [969, 350] on link "Next" at bounding box center [966, 343] width 29 height 442
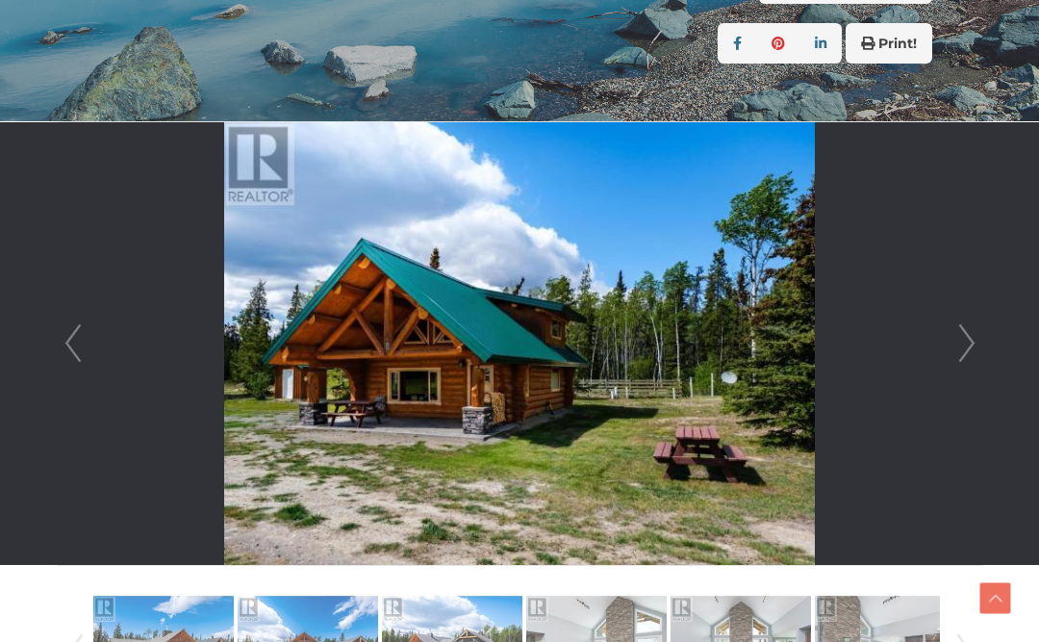
click at [963, 341] on link "Next" at bounding box center [966, 343] width 29 height 442
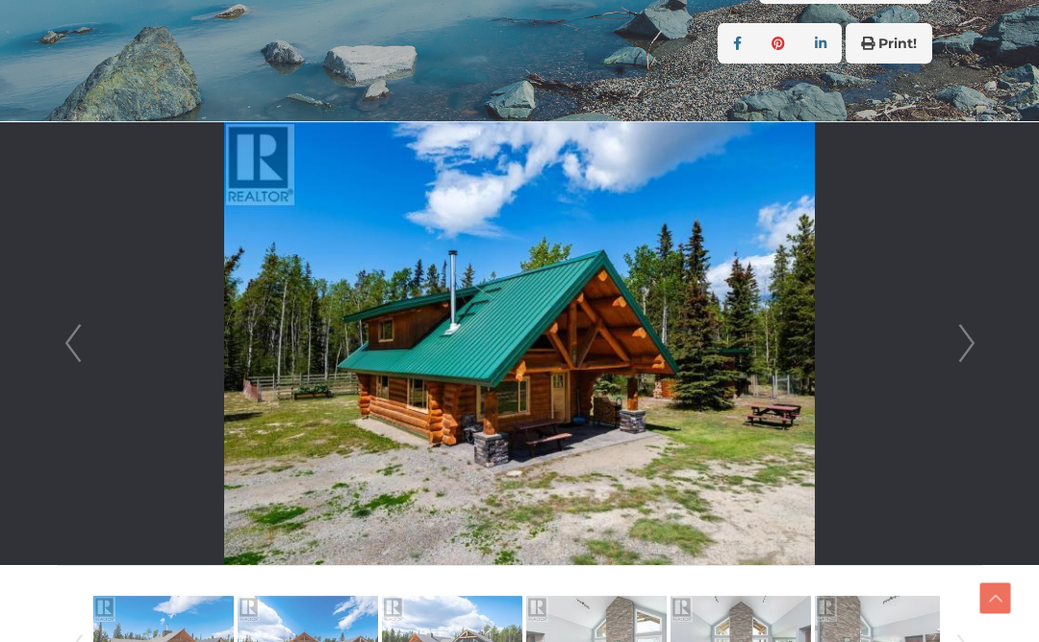
click at [965, 346] on link "Next" at bounding box center [966, 343] width 29 height 442
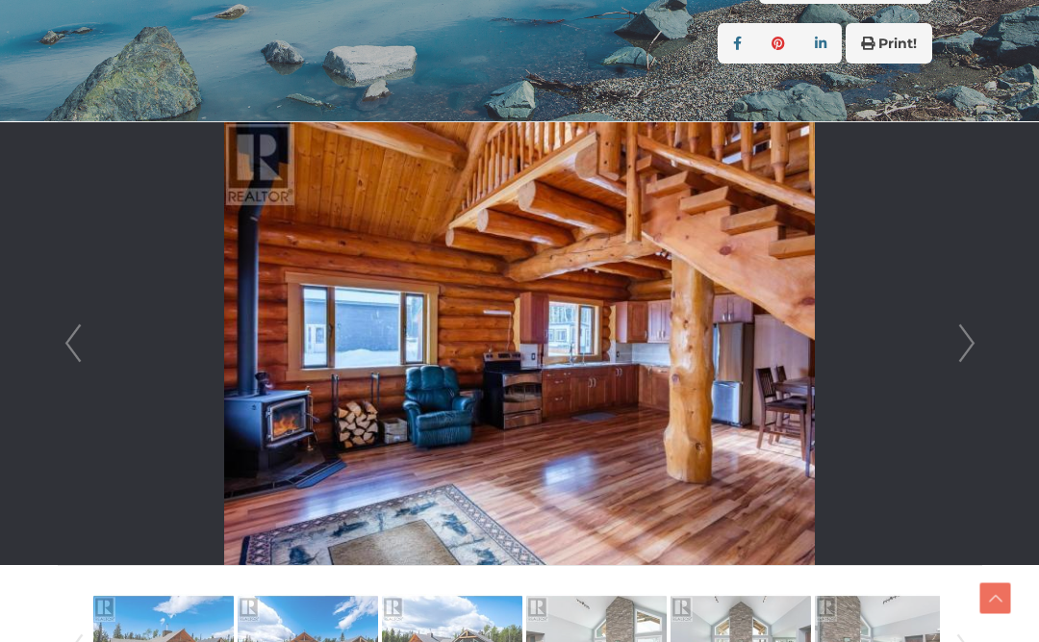
click at [960, 336] on link "Next" at bounding box center [966, 343] width 29 height 442
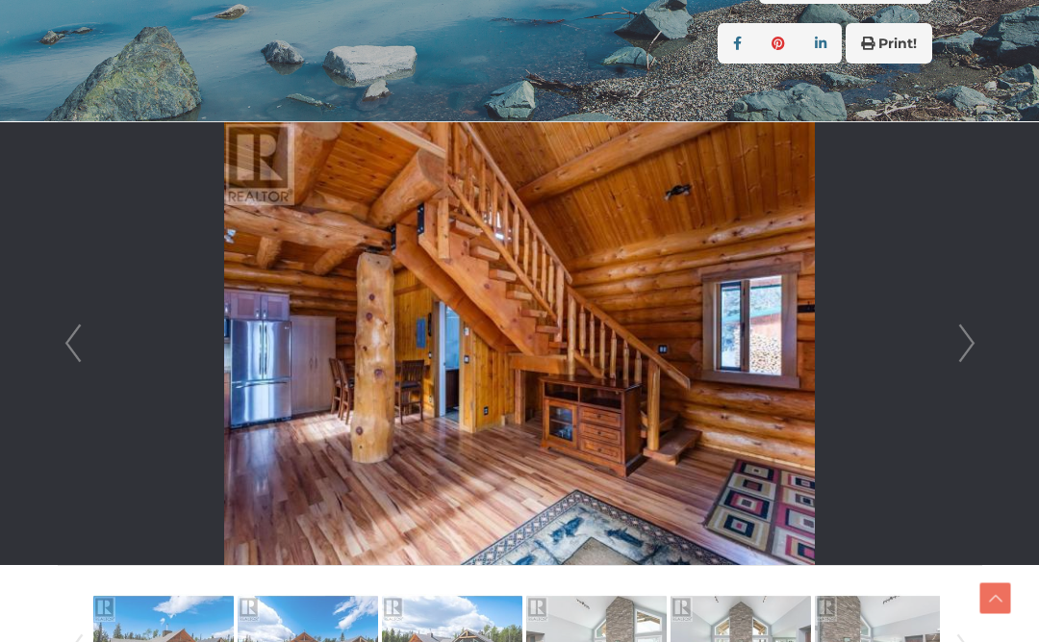
click at [961, 341] on link "Next" at bounding box center [966, 343] width 29 height 442
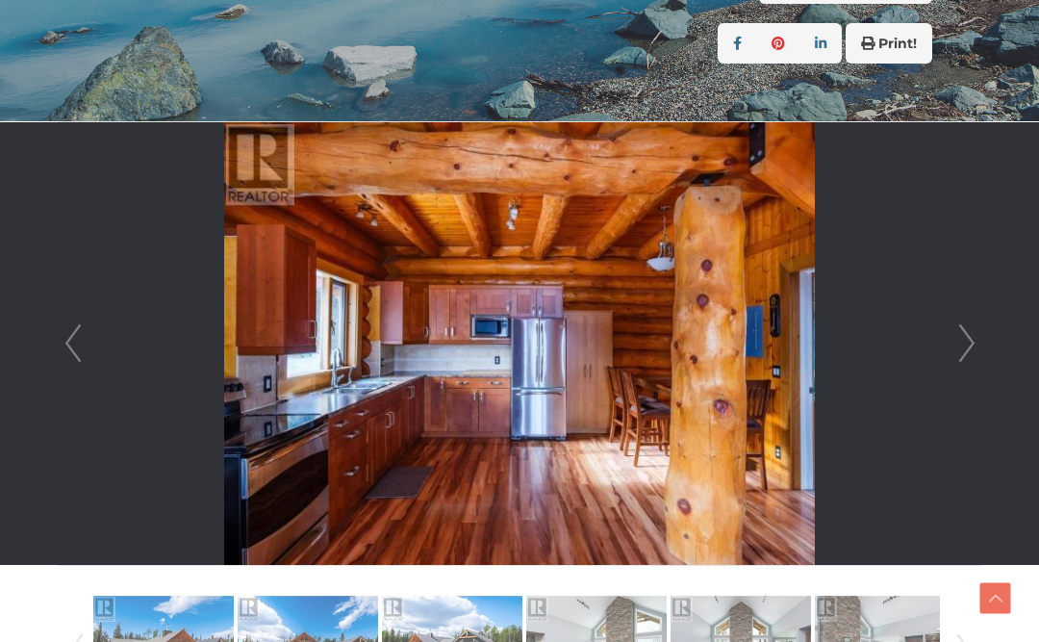
click at [958, 342] on link "Next" at bounding box center [966, 343] width 29 height 442
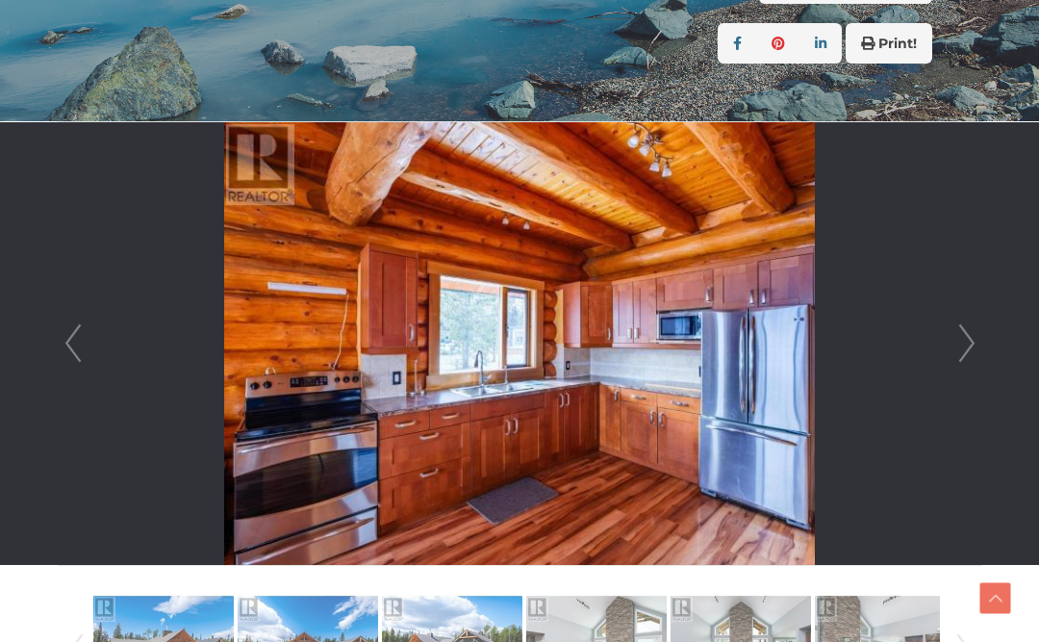
click at [957, 344] on link "Next" at bounding box center [966, 343] width 29 height 442
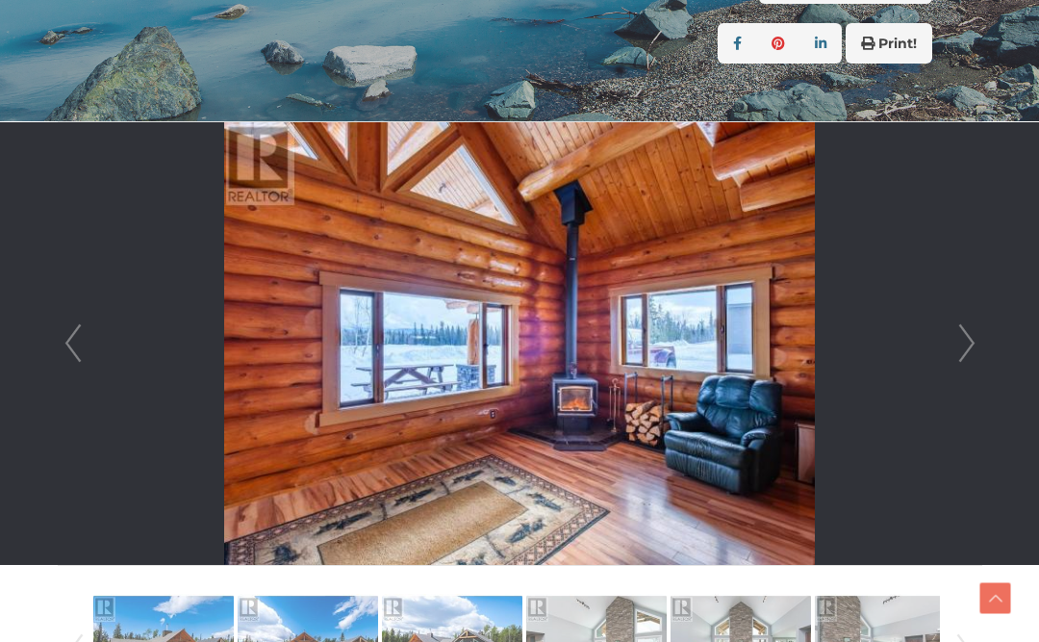
click at [966, 341] on link "Next" at bounding box center [966, 343] width 29 height 442
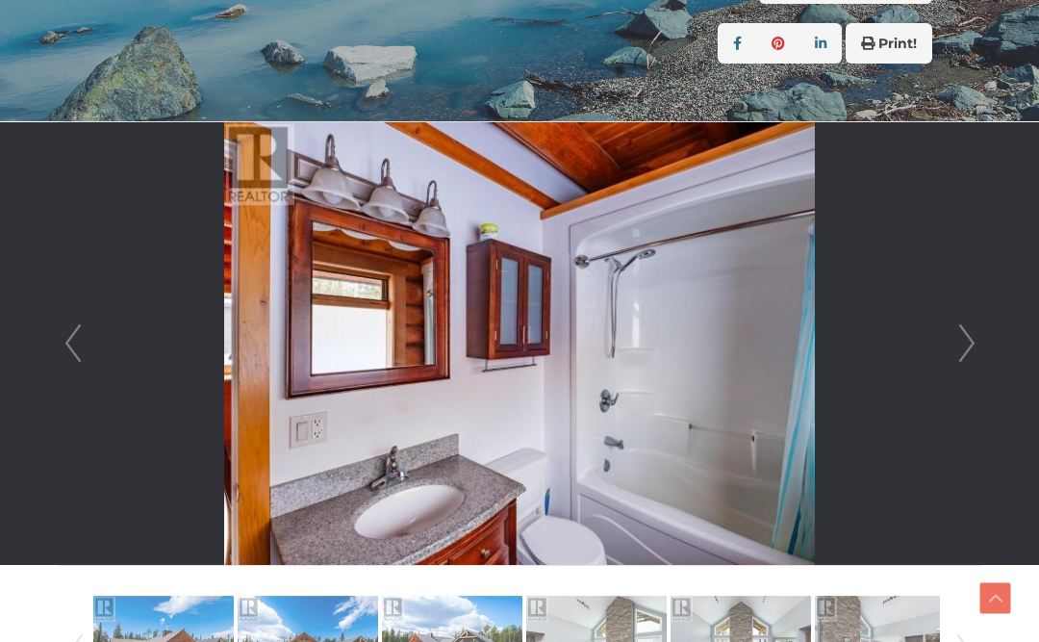
click at [963, 340] on link "Next" at bounding box center [966, 343] width 29 height 442
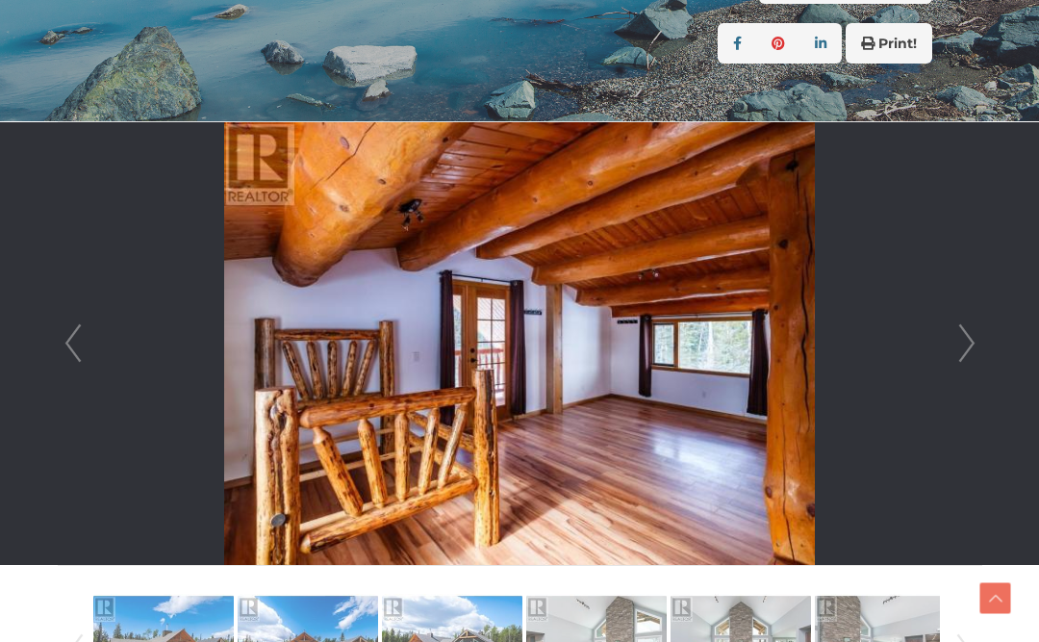
click at [959, 340] on link "Next" at bounding box center [966, 343] width 29 height 442
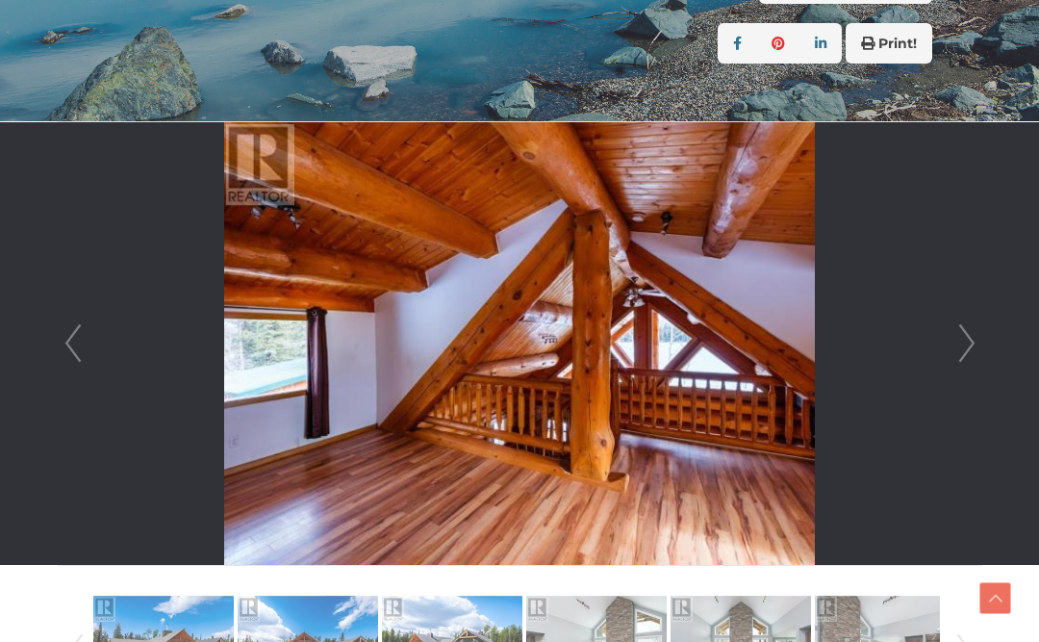
click at [964, 339] on link "Next" at bounding box center [966, 343] width 29 height 442
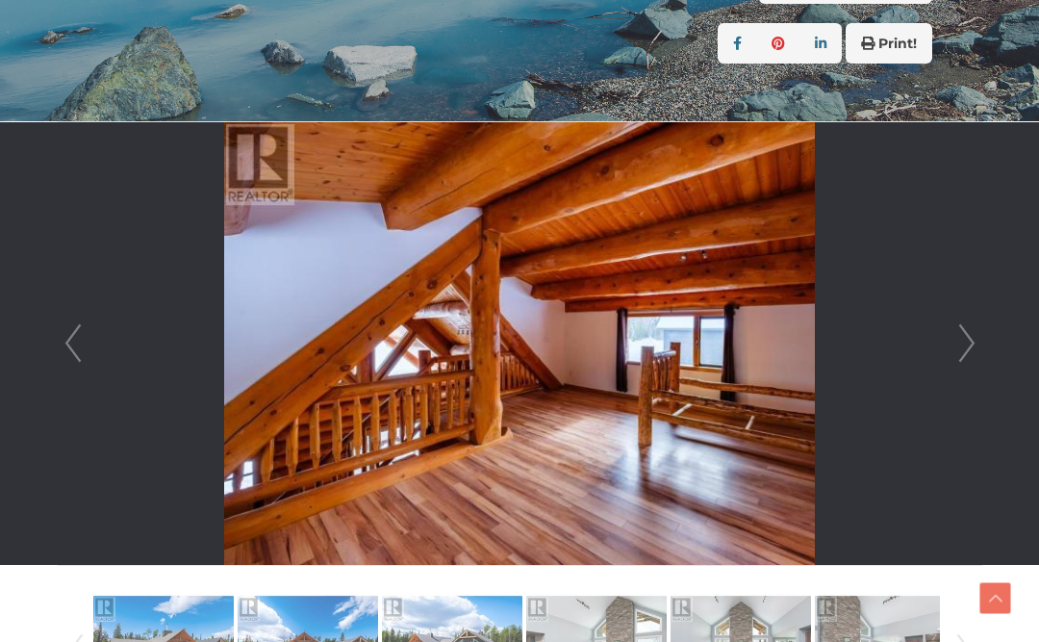
click at [959, 337] on link "Next" at bounding box center [966, 343] width 29 height 442
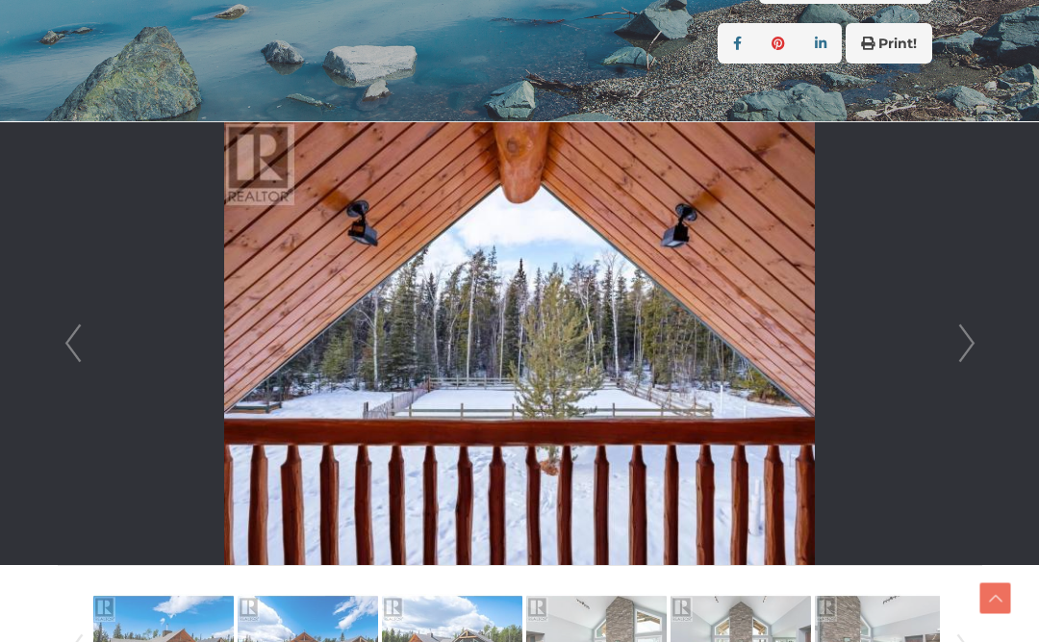
click at [957, 339] on link "Next" at bounding box center [966, 343] width 29 height 442
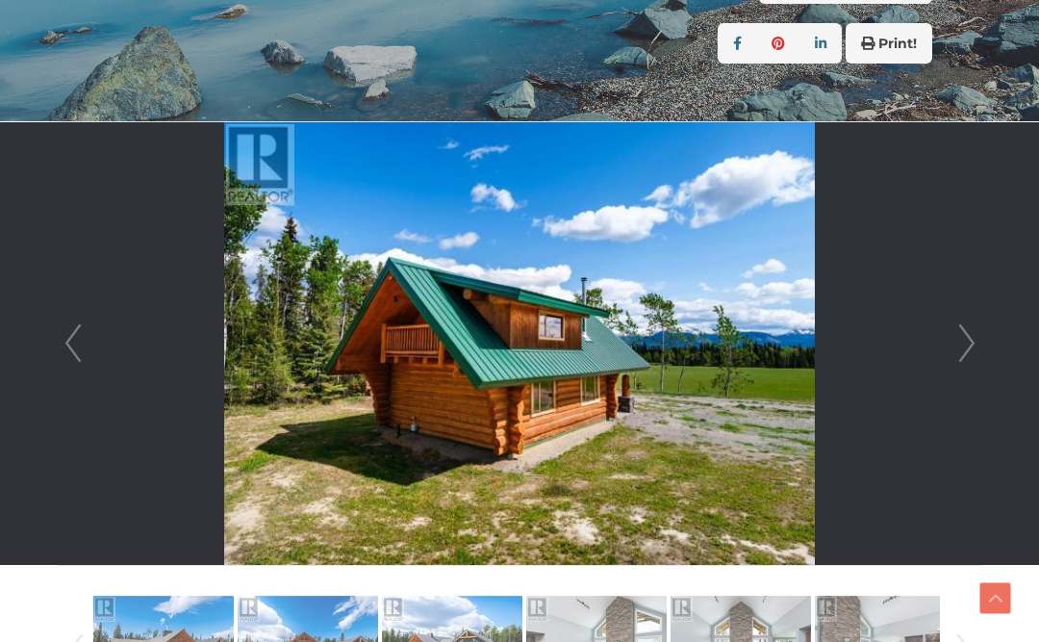
click at [957, 340] on link "Next" at bounding box center [966, 343] width 29 height 442
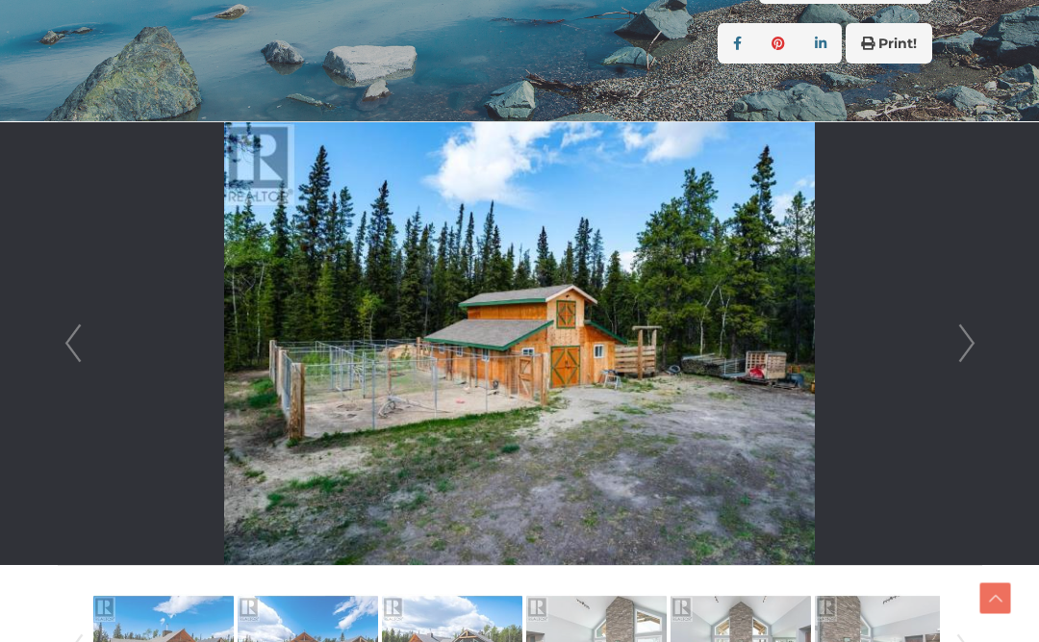
click at [962, 339] on link "Next" at bounding box center [966, 343] width 29 height 442
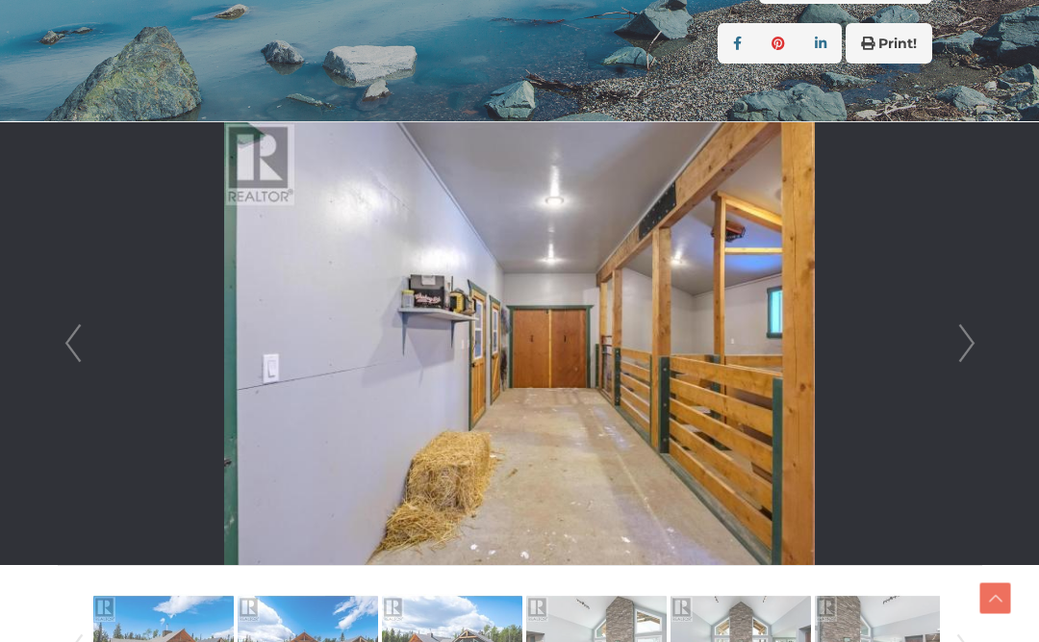
click at [964, 339] on link "Next" at bounding box center [966, 343] width 29 height 442
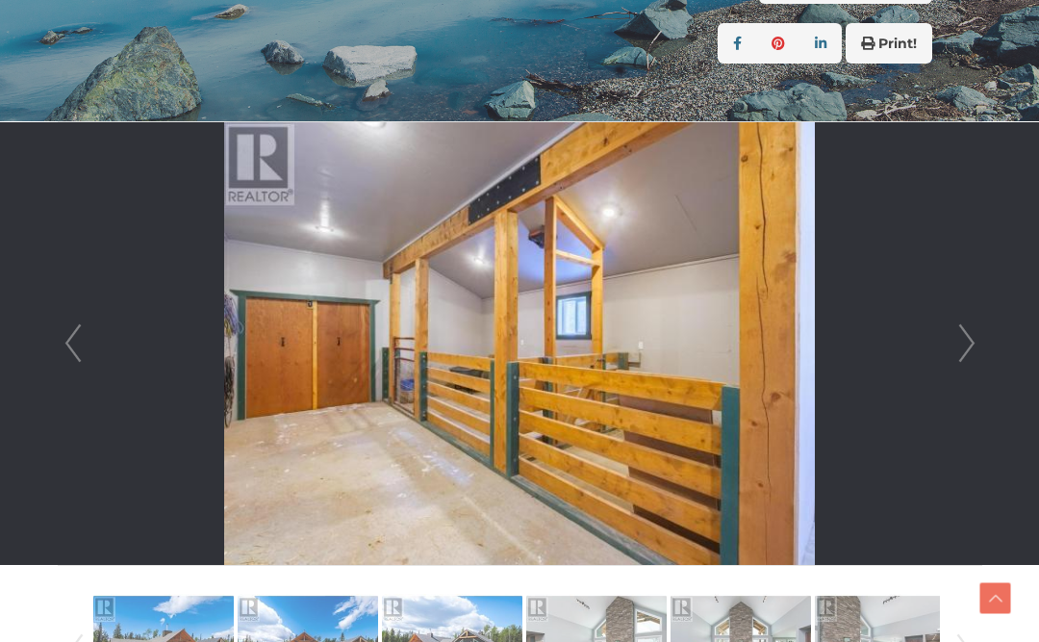
click at [954, 339] on link "Next" at bounding box center [966, 343] width 29 height 442
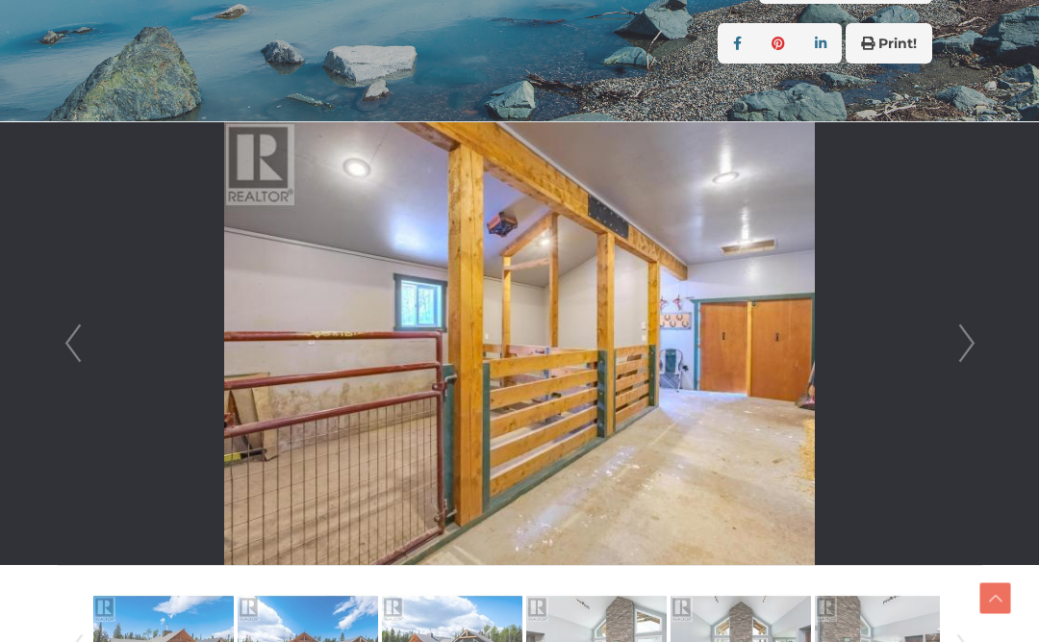
click at [962, 339] on link "Next" at bounding box center [966, 343] width 29 height 442
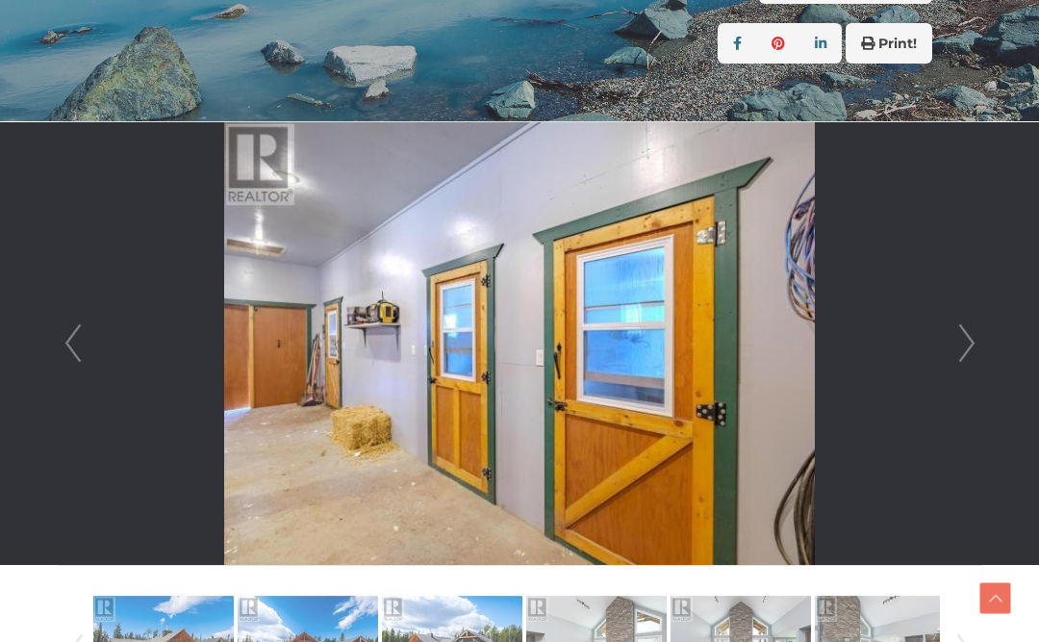
click at [961, 339] on link "Next" at bounding box center [966, 343] width 29 height 442
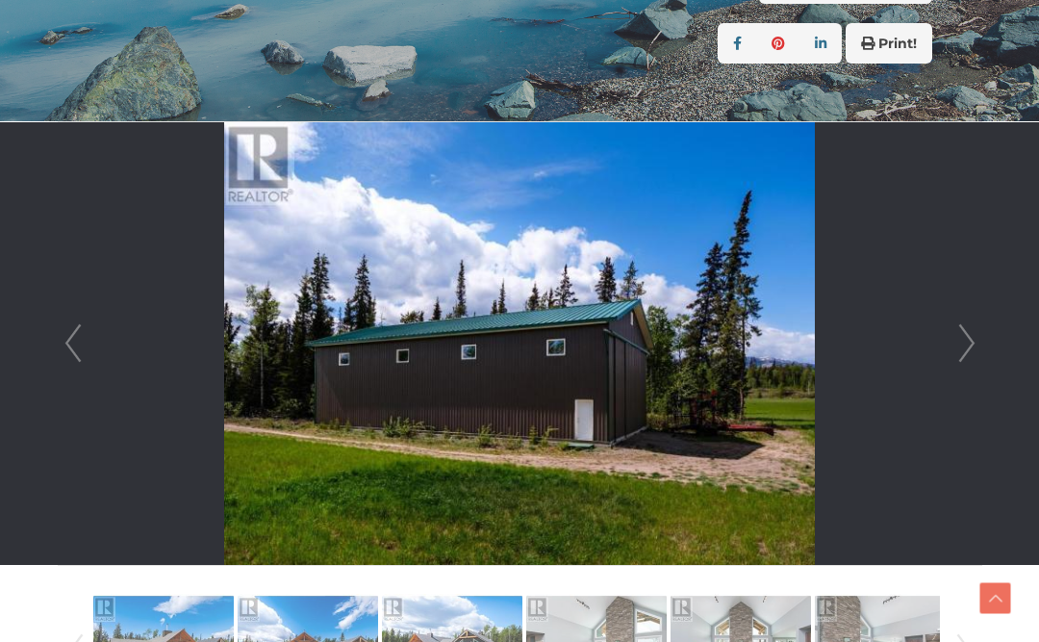
click at [959, 337] on link "Next" at bounding box center [966, 343] width 29 height 442
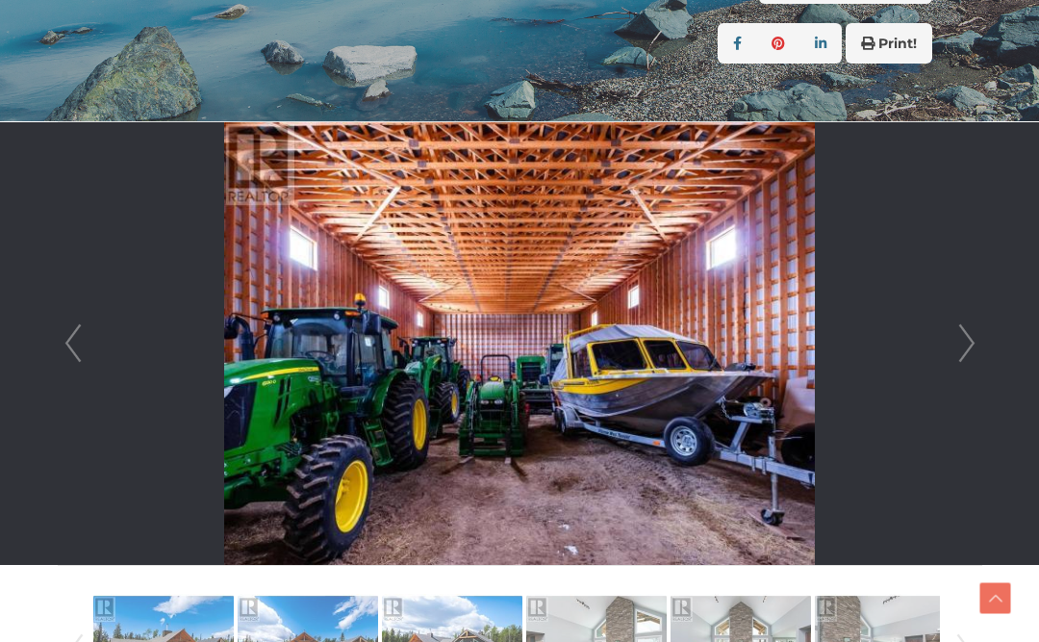
click at [961, 339] on link "Next" at bounding box center [966, 343] width 29 height 442
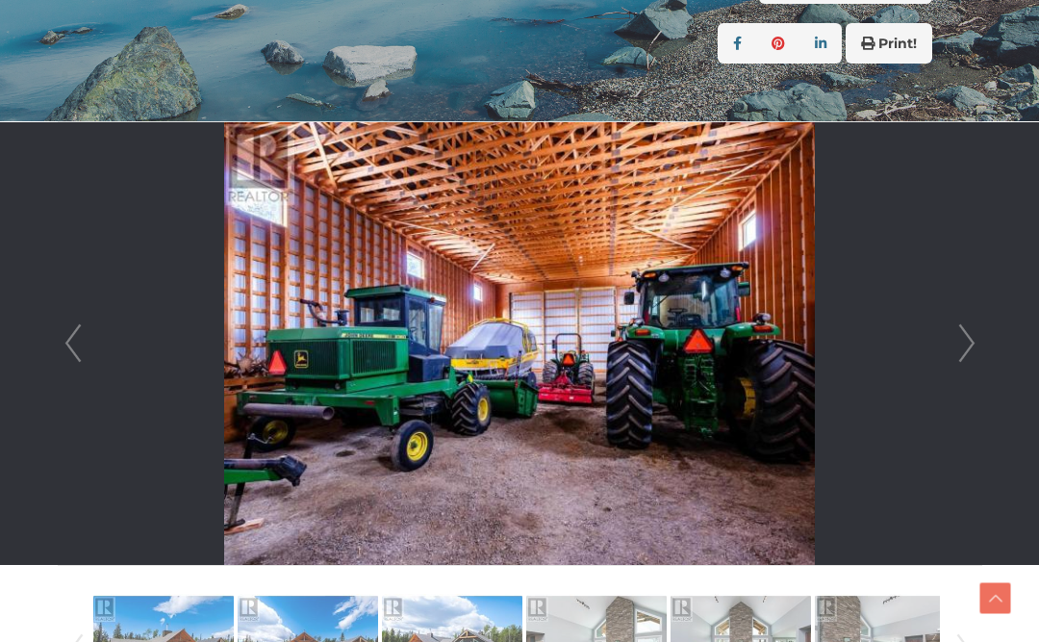
click at [956, 338] on link "Next" at bounding box center [966, 343] width 29 height 442
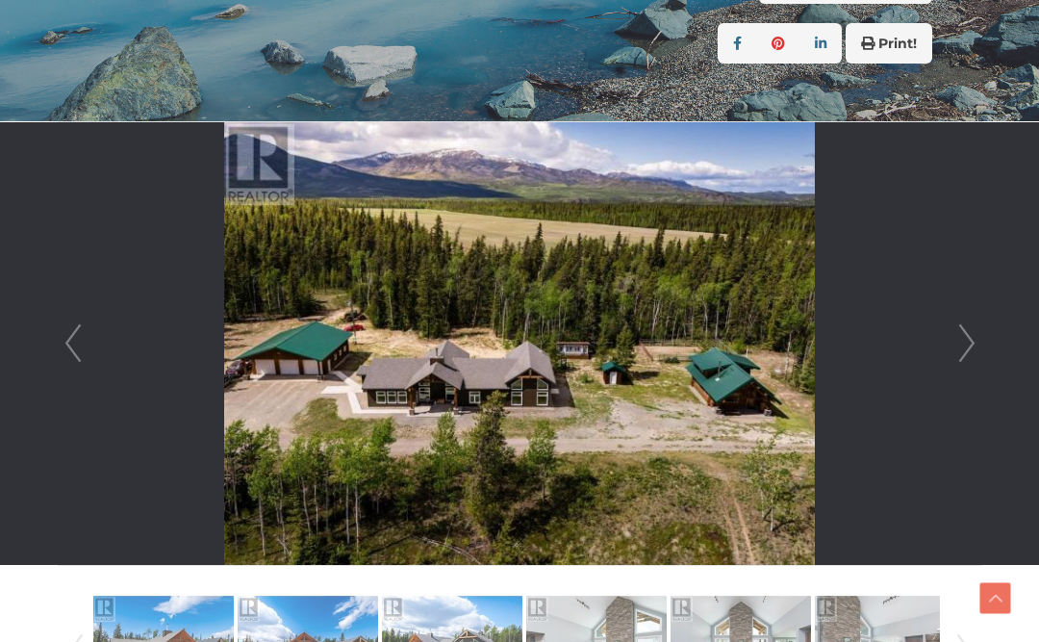
click at [979, 344] on link "Next" at bounding box center [966, 343] width 29 height 442
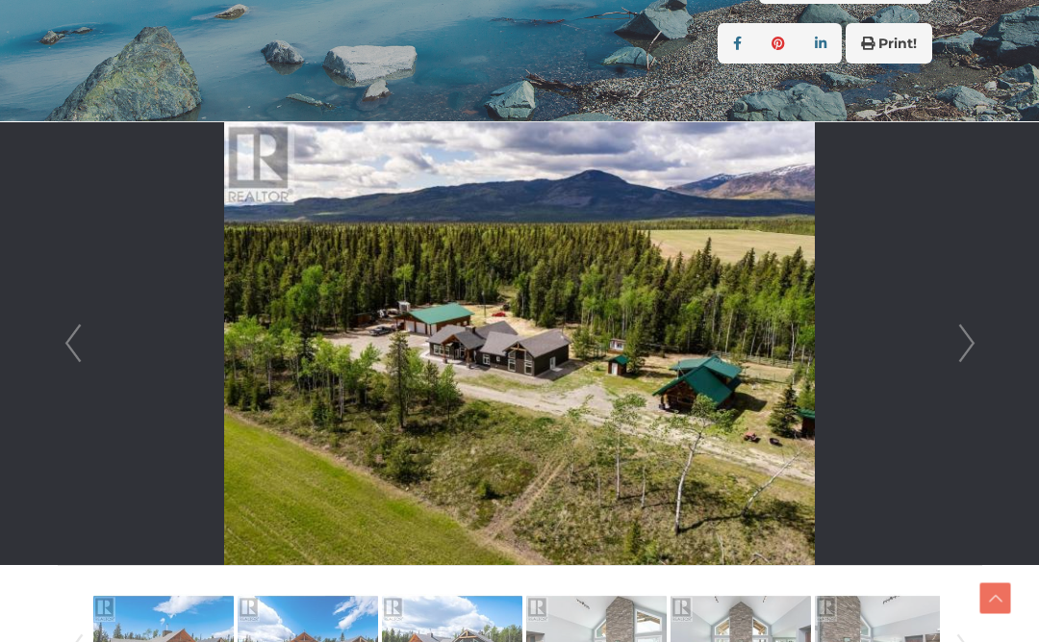
click at [960, 343] on link "Next" at bounding box center [966, 343] width 29 height 442
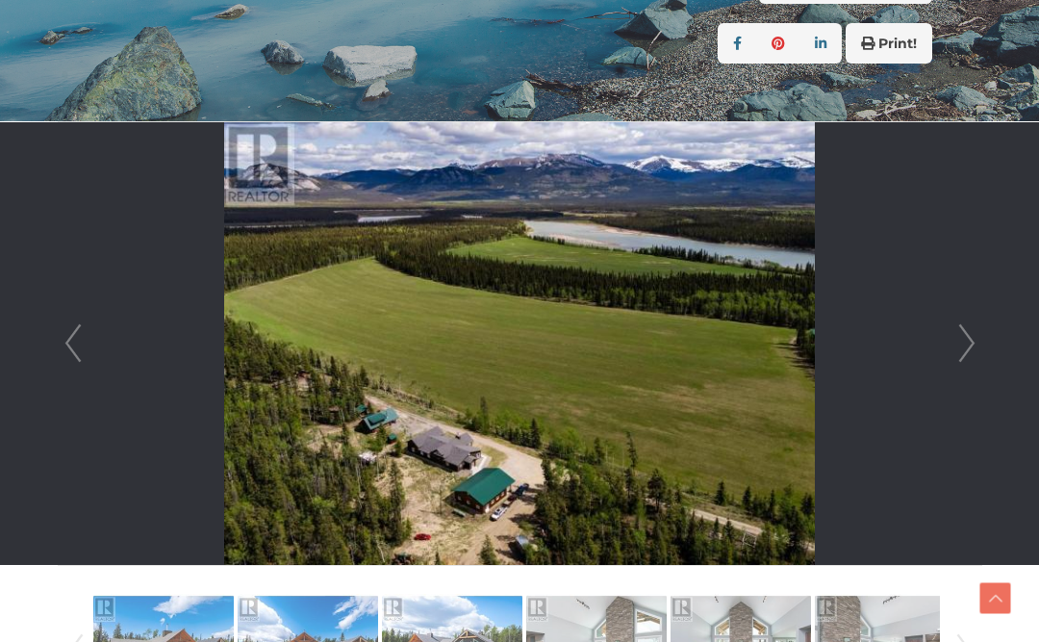
click at [966, 344] on link "Next" at bounding box center [966, 343] width 29 height 442
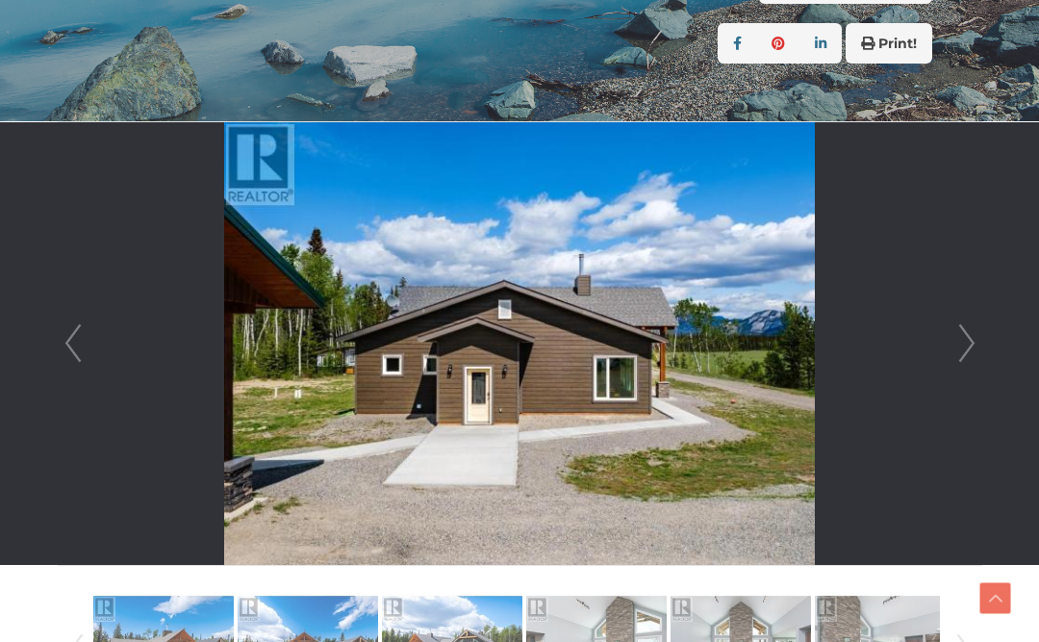
click at [961, 341] on link "Next" at bounding box center [966, 343] width 29 height 442
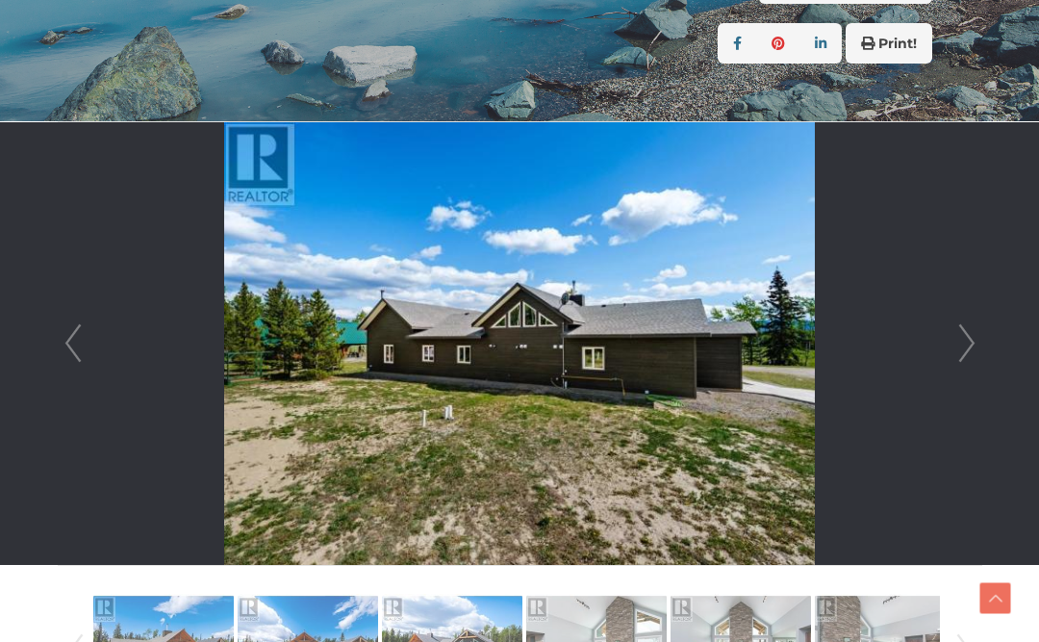
click at [964, 347] on link "Next" at bounding box center [966, 343] width 29 height 442
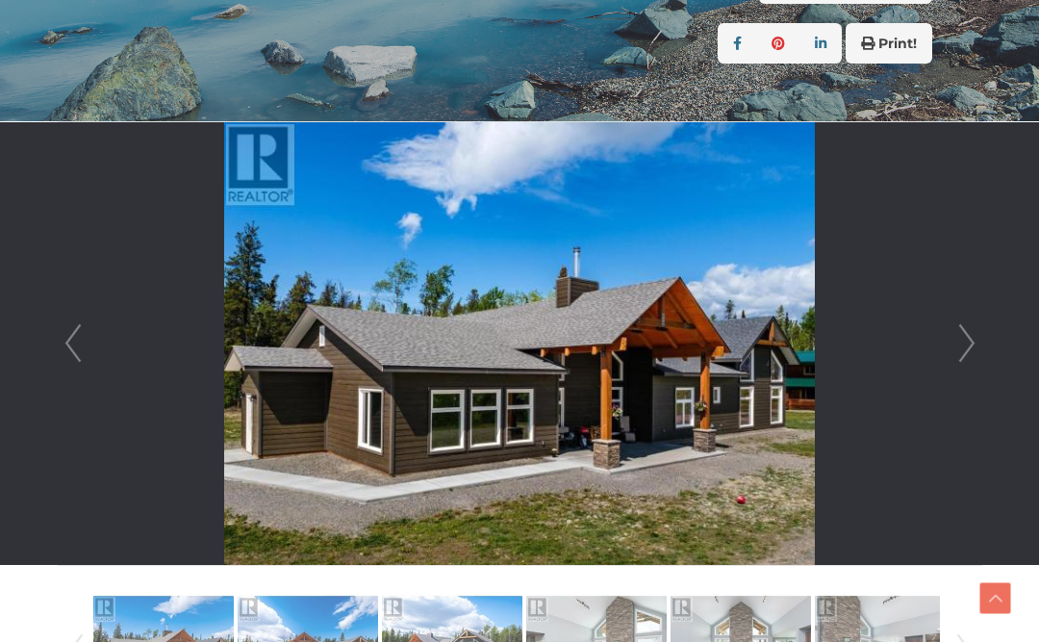
click at [962, 344] on link "Next" at bounding box center [966, 343] width 29 height 442
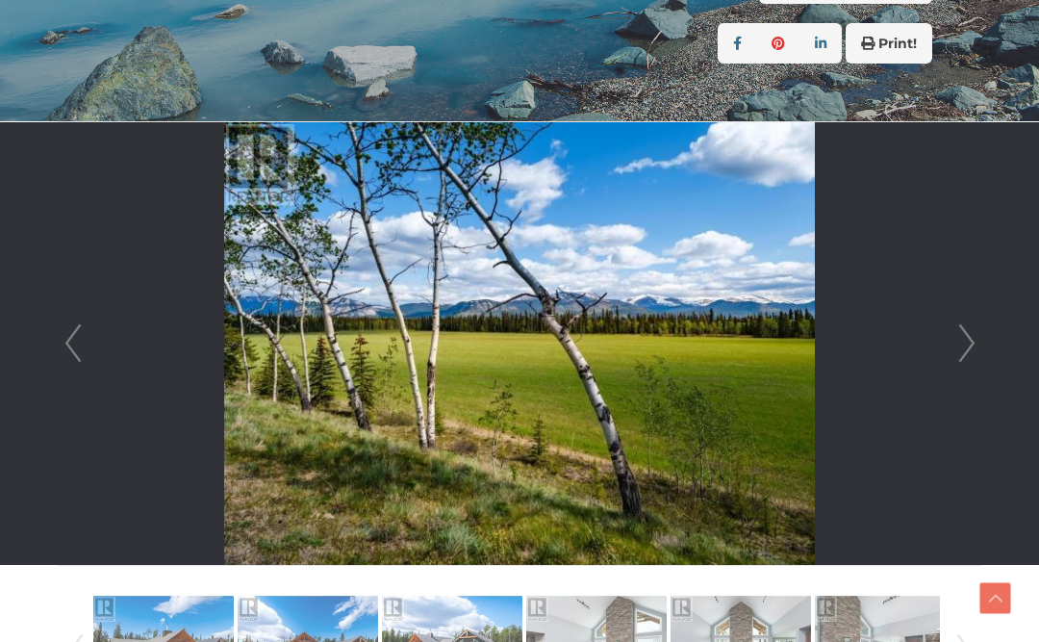
click at [965, 345] on link "Next" at bounding box center [966, 343] width 29 height 442
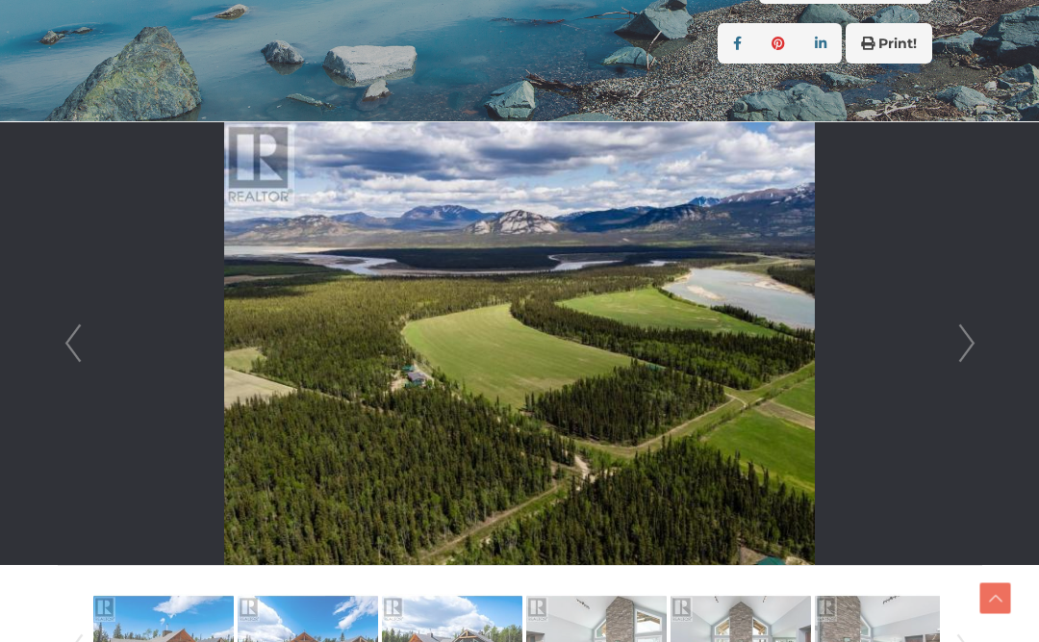
click at [975, 346] on link "Next" at bounding box center [966, 343] width 29 height 442
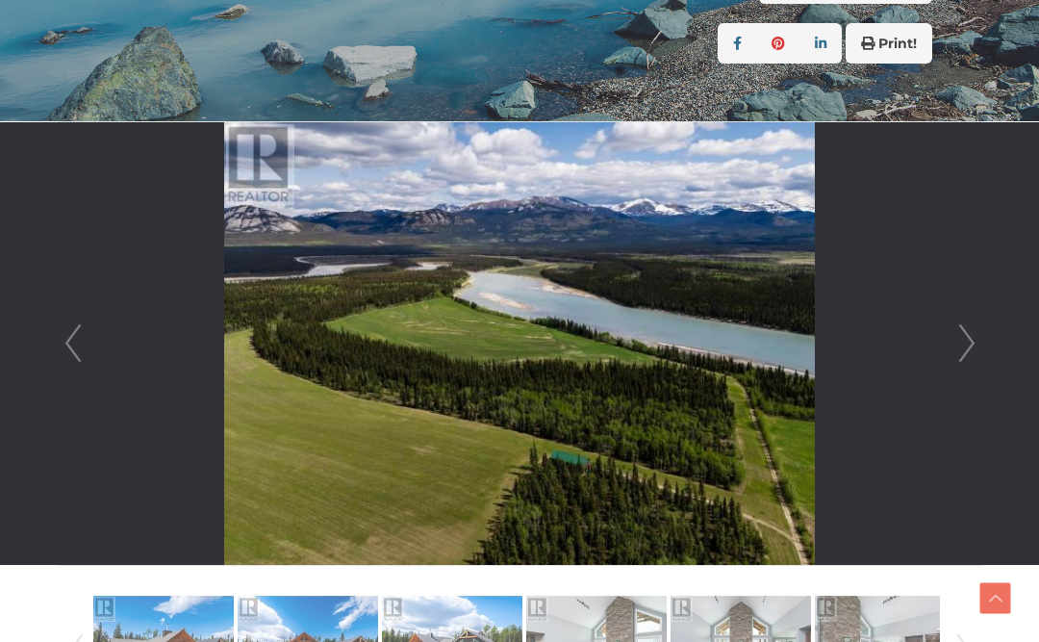
click at [979, 334] on link "Next" at bounding box center [966, 343] width 29 height 442
click at [958, 341] on link "Next" at bounding box center [966, 343] width 29 height 442
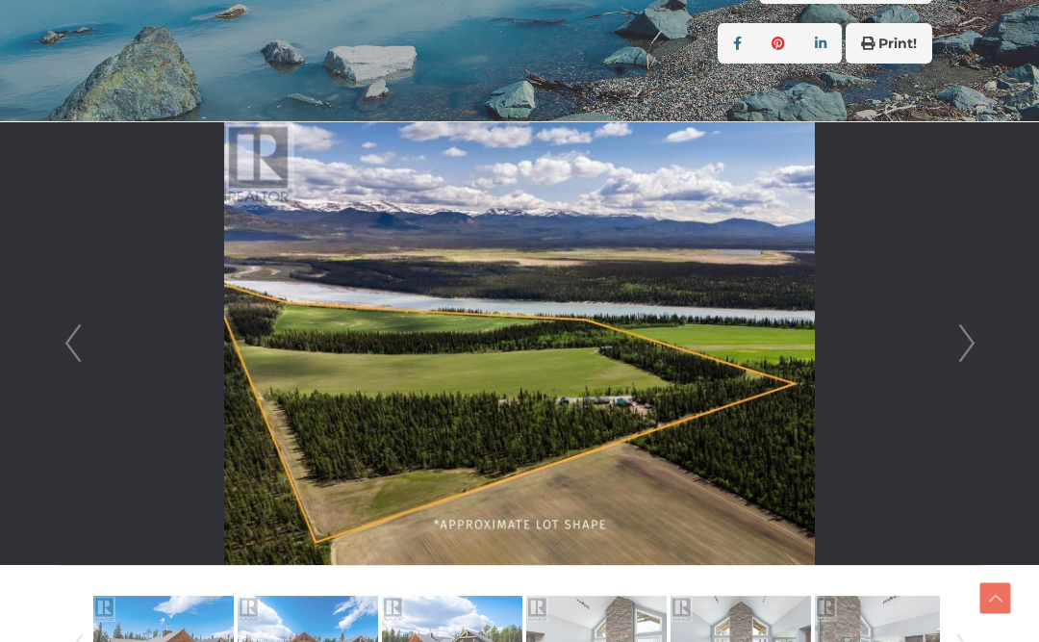
click at [958, 355] on link "Next" at bounding box center [966, 343] width 29 height 442
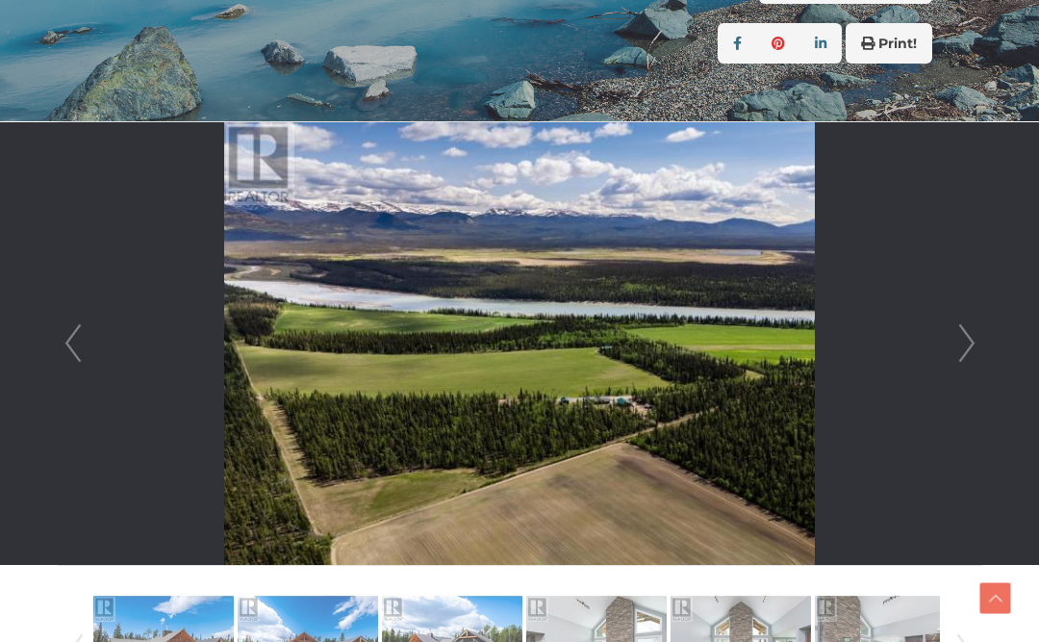
click at [956, 360] on link "Next" at bounding box center [966, 343] width 29 height 442
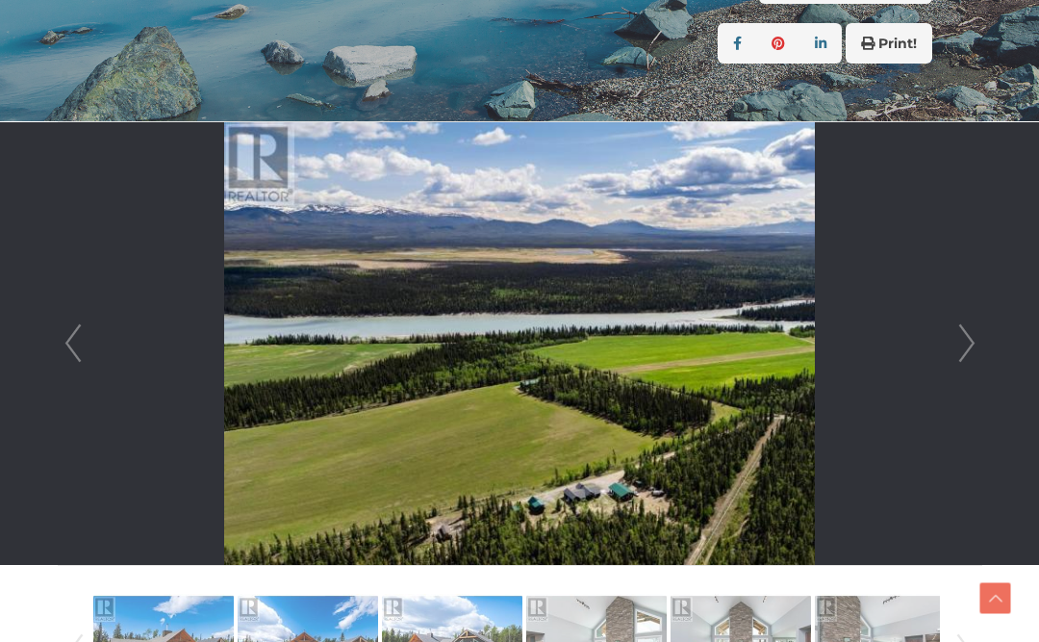
click at [964, 350] on link "Next" at bounding box center [966, 343] width 29 height 442
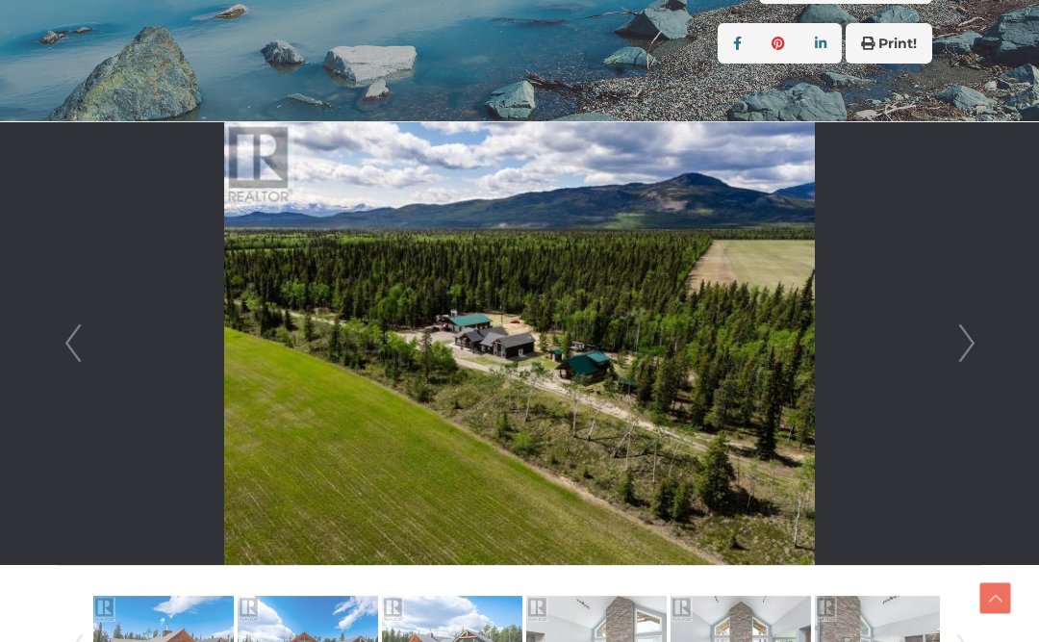
click at [958, 348] on link "Next" at bounding box center [966, 343] width 29 height 442
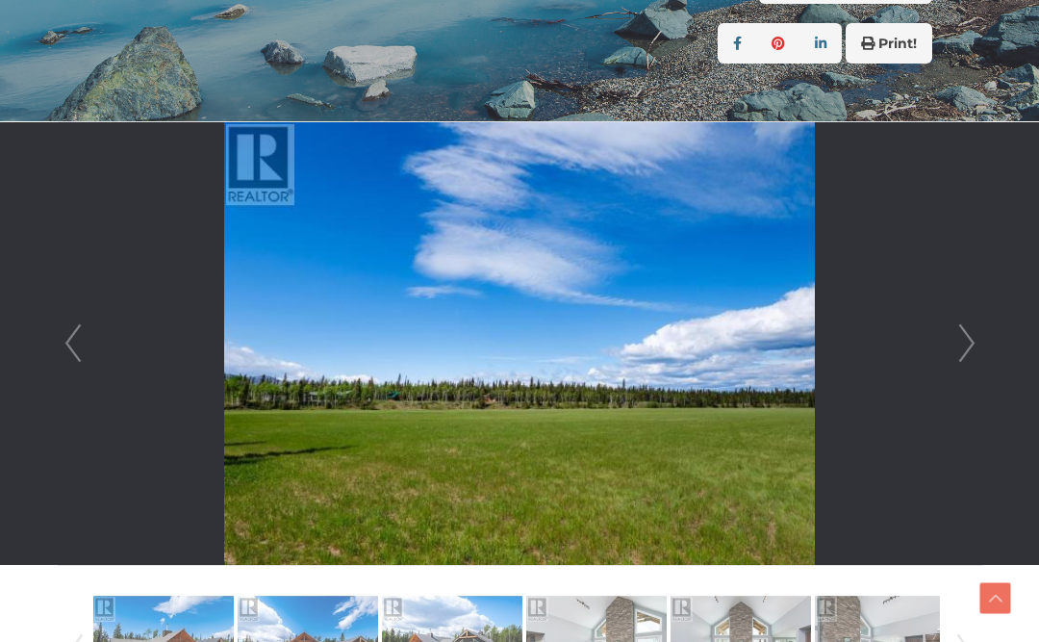
click at [959, 353] on link "Next" at bounding box center [966, 343] width 29 height 442
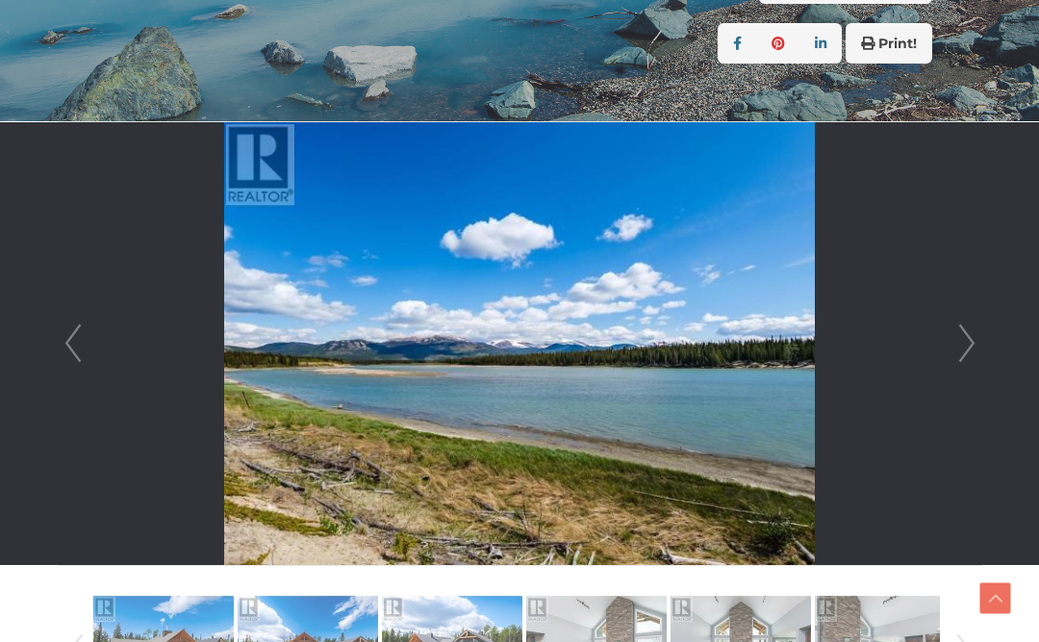
click at [960, 343] on link "Next" at bounding box center [966, 343] width 29 height 442
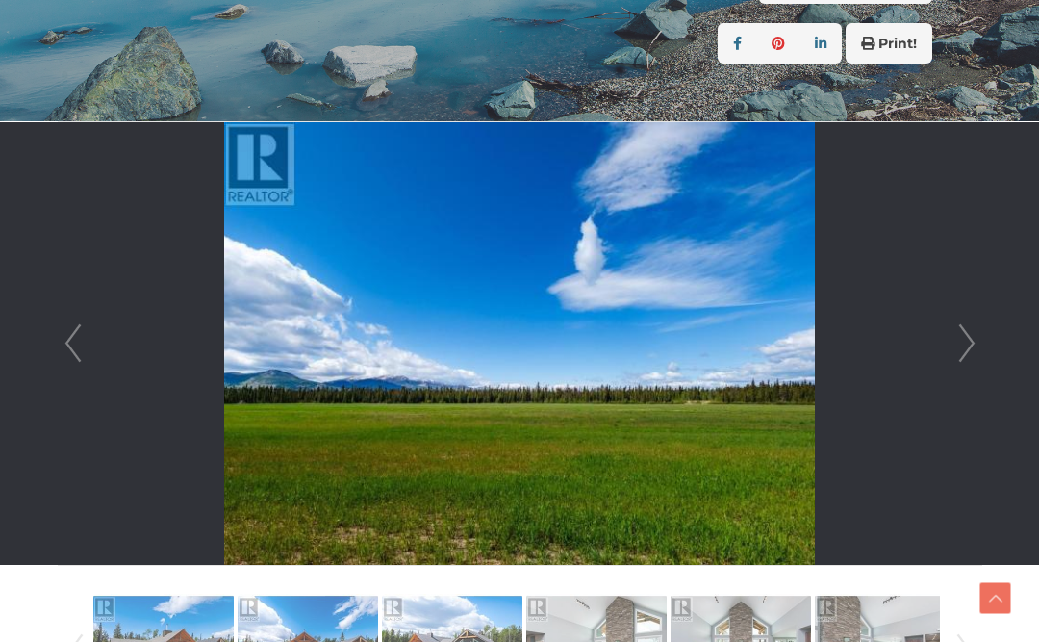
click at [954, 349] on link "Next" at bounding box center [966, 343] width 29 height 442
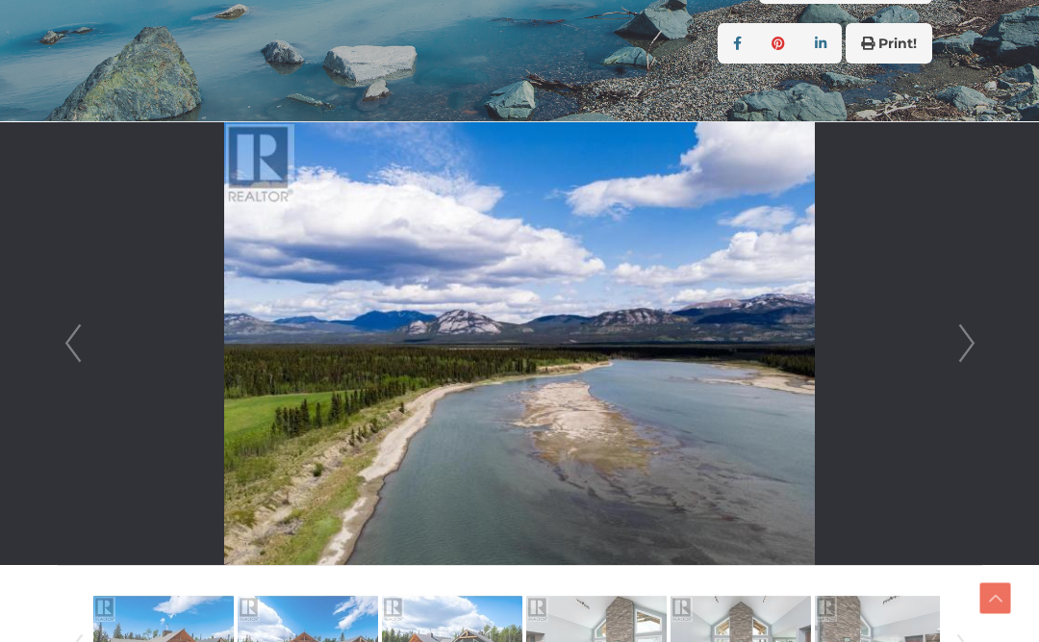
click at [956, 350] on link "Next" at bounding box center [966, 343] width 29 height 442
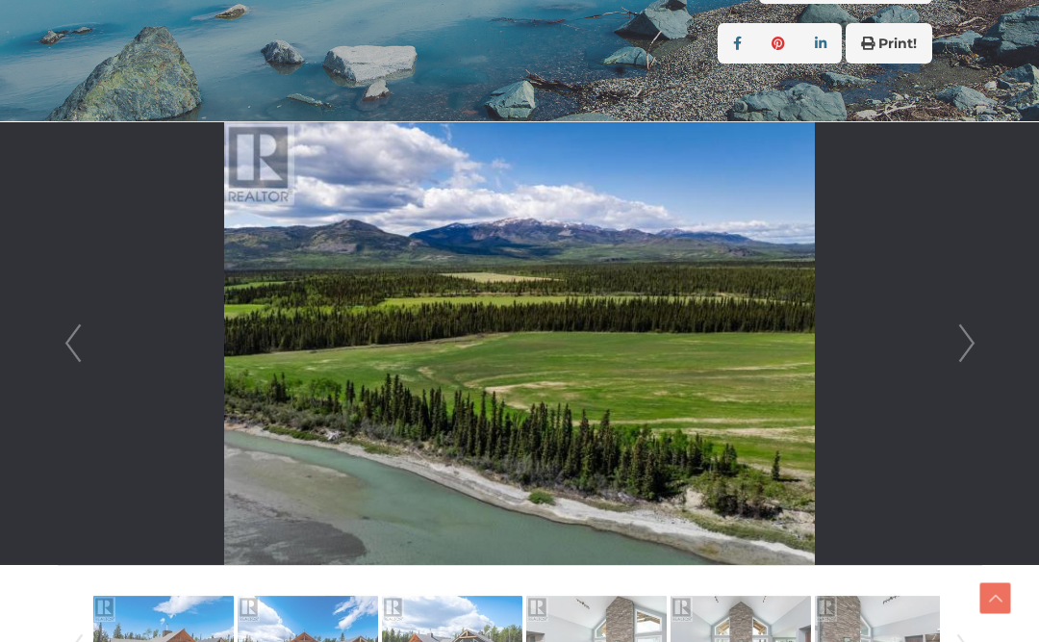
click at [967, 343] on link "Next" at bounding box center [966, 343] width 29 height 442
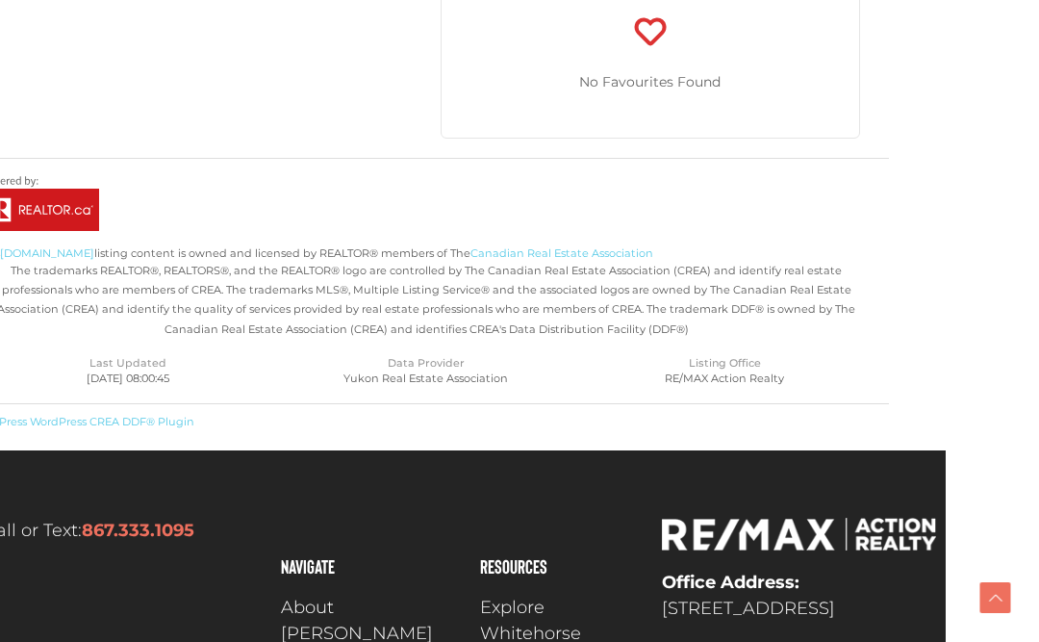
scroll to position [5470, 93]
